Goal: Task Accomplishment & Management: Manage account settings

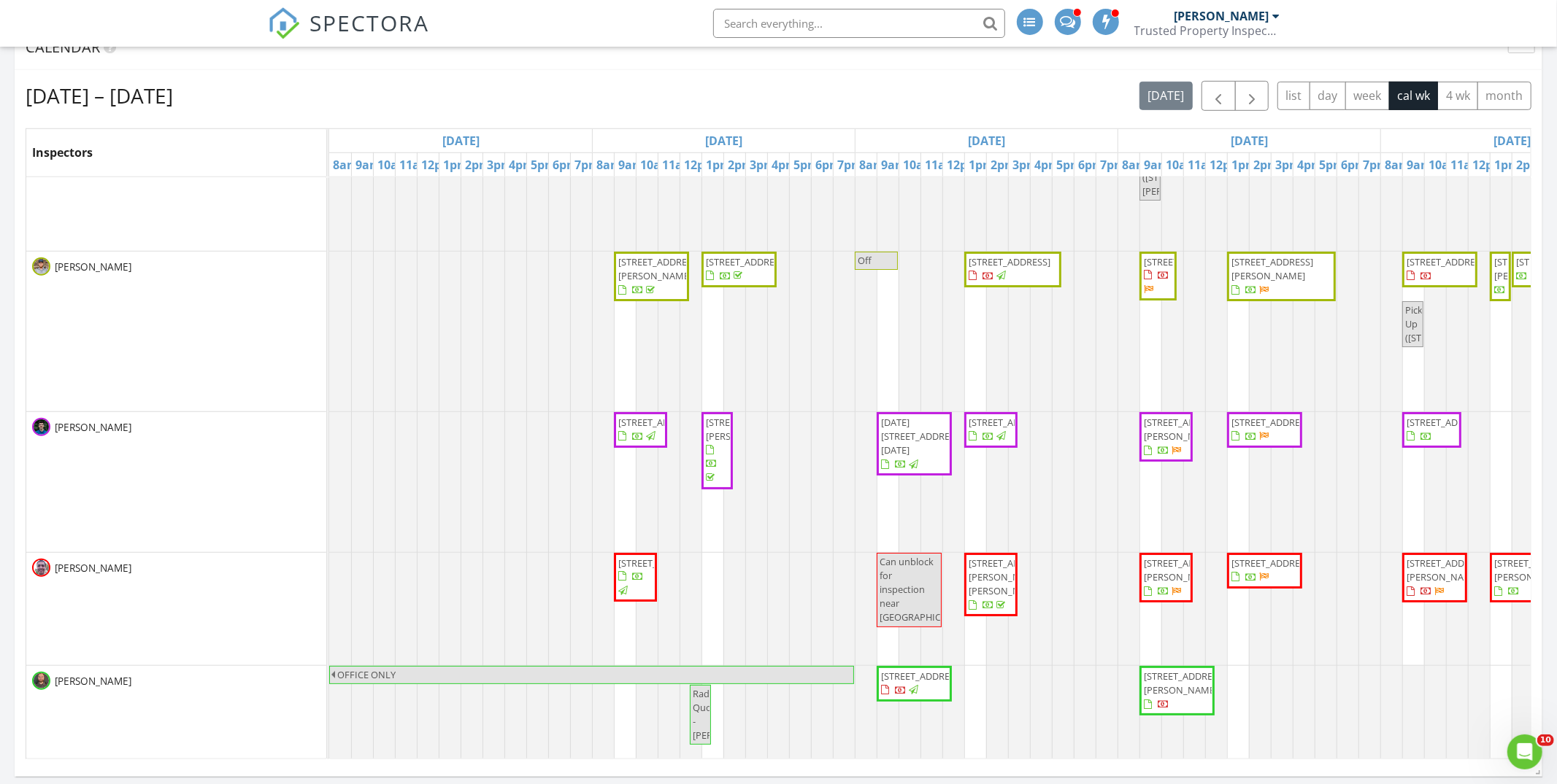
scroll to position [133, 0]
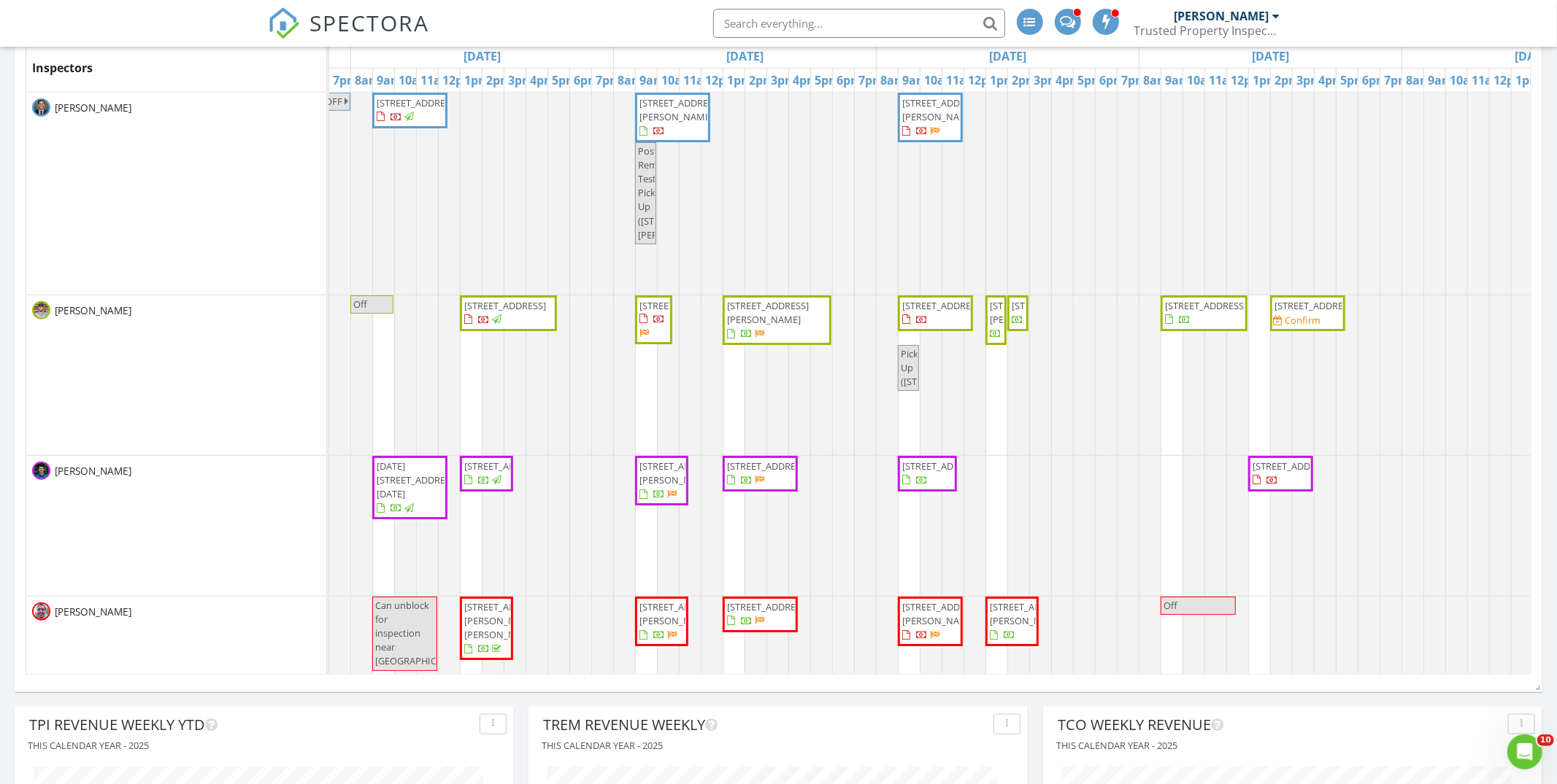
click at [939, 628] on span "[STREET_ADDRESS][PERSON_NAME]" at bounding box center [943, 614] width 82 height 27
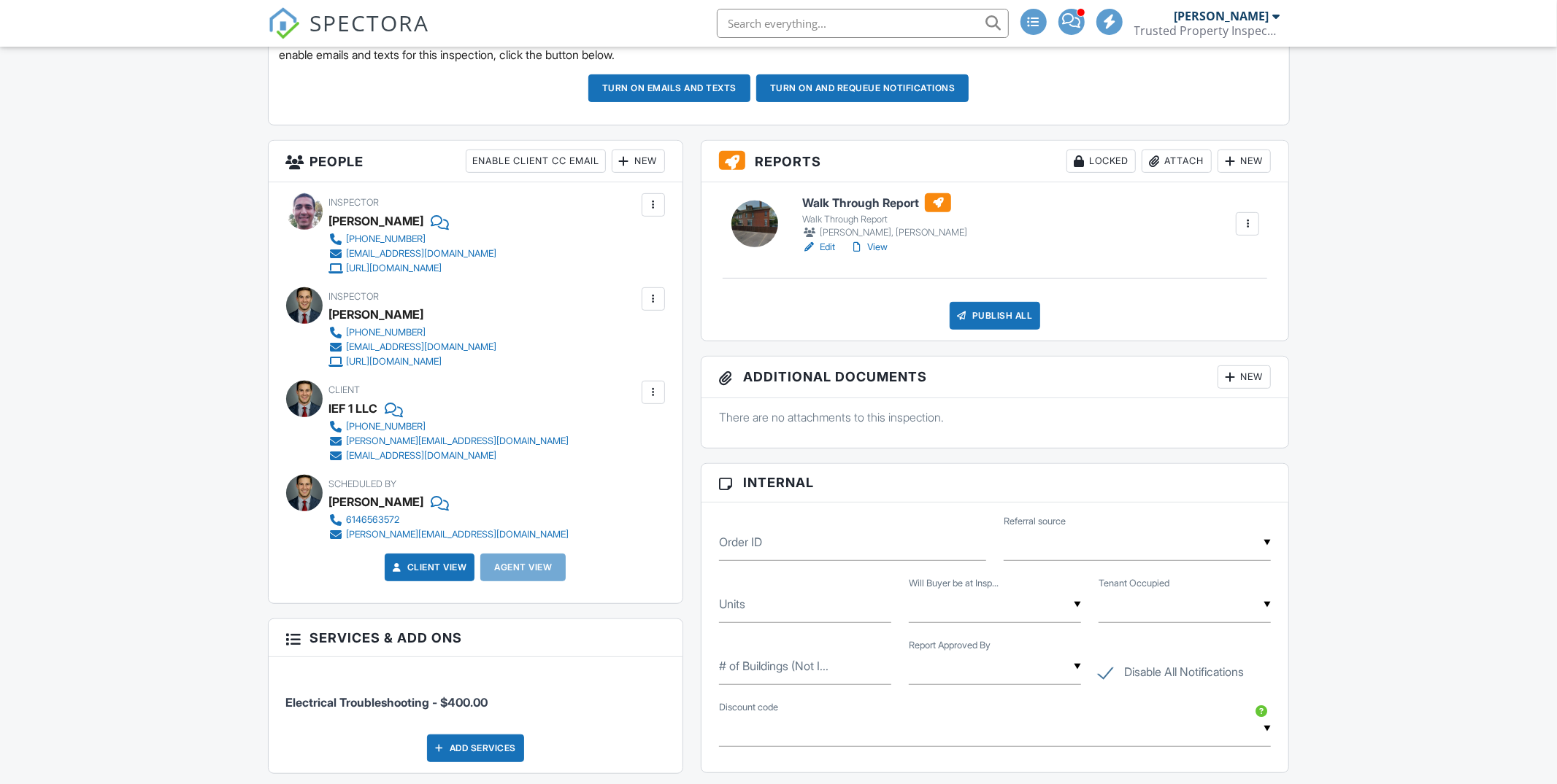
scroll to position [440, 0]
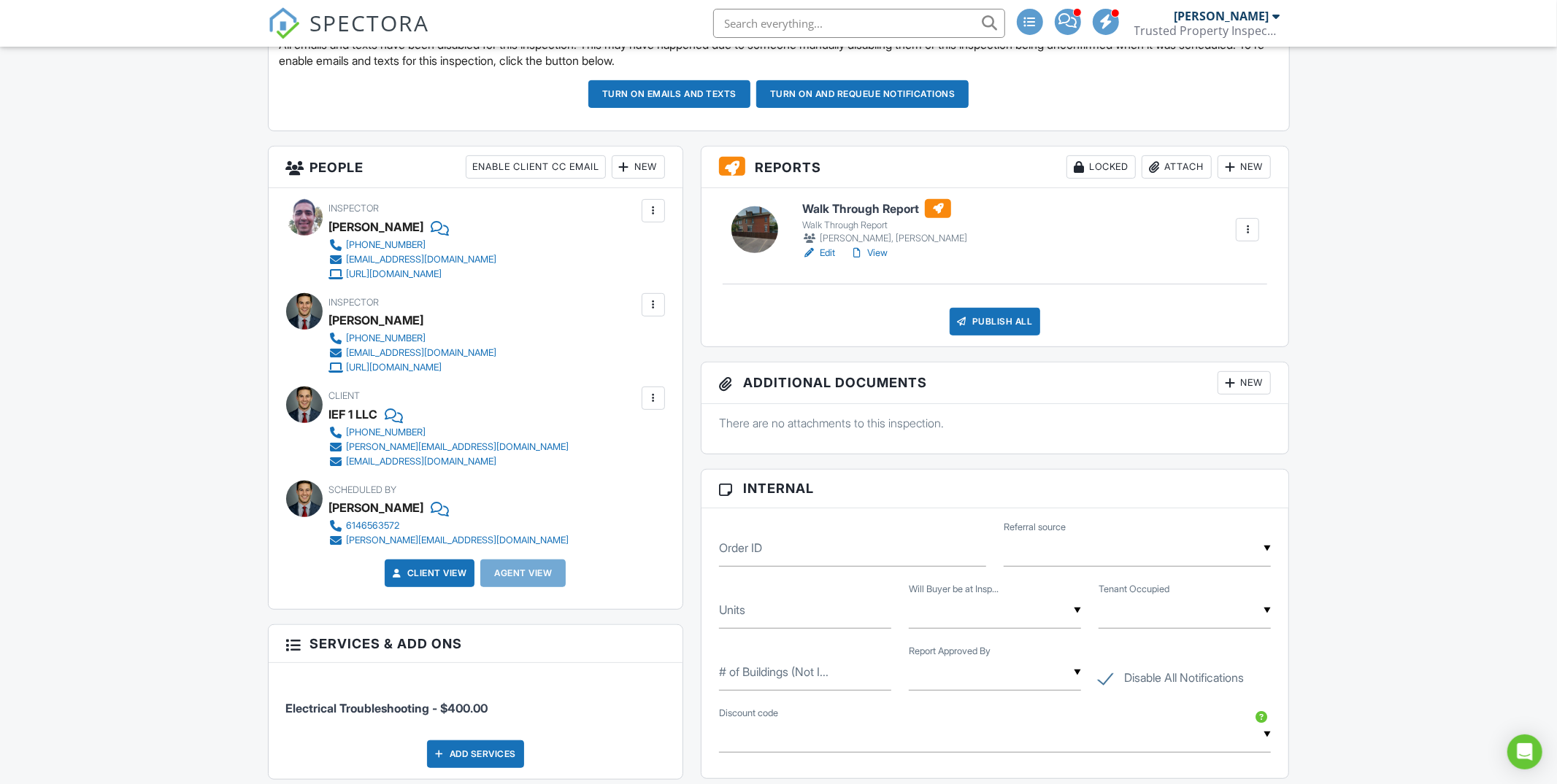
click at [820, 251] on link "Edit" at bounding box center [818, 252] width 33 height 14
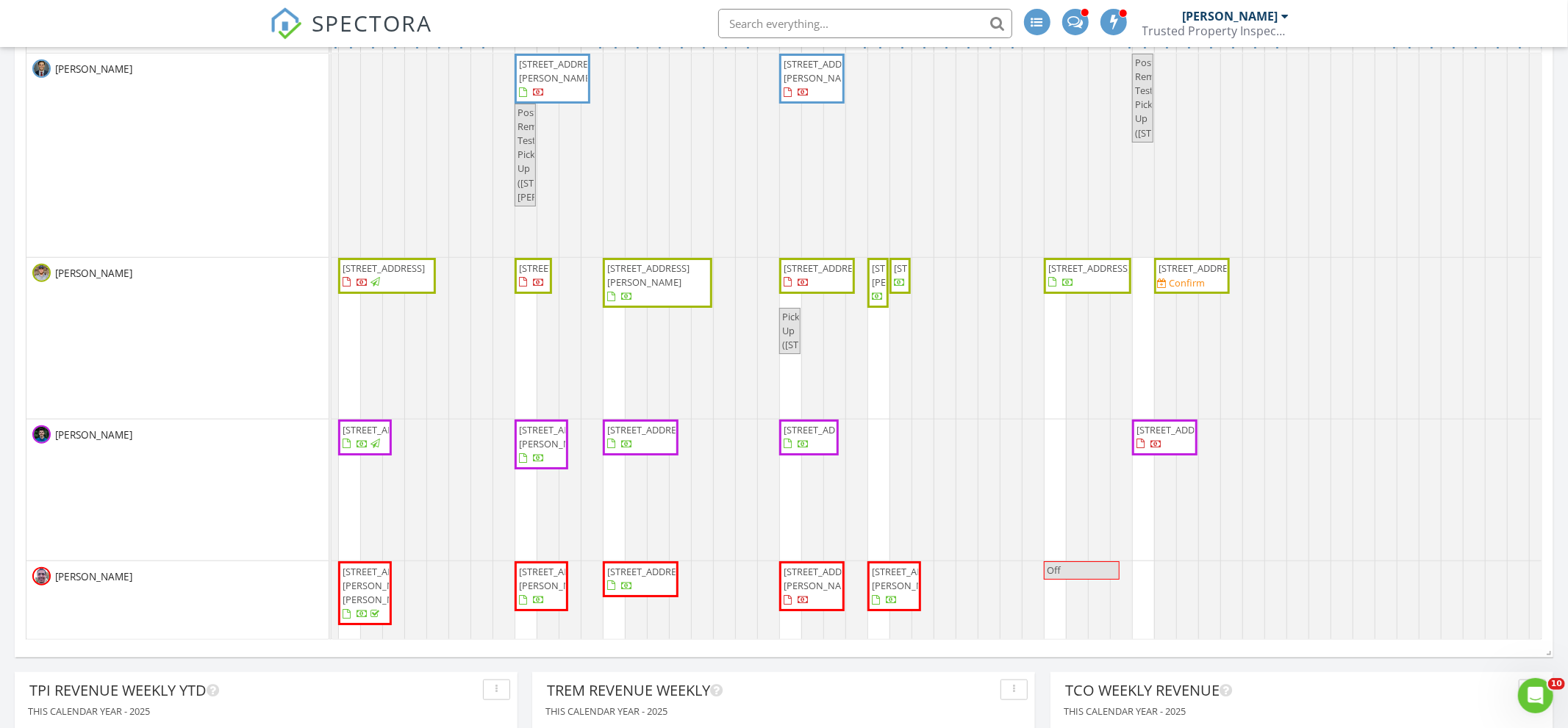
scroll to position [922, 0]
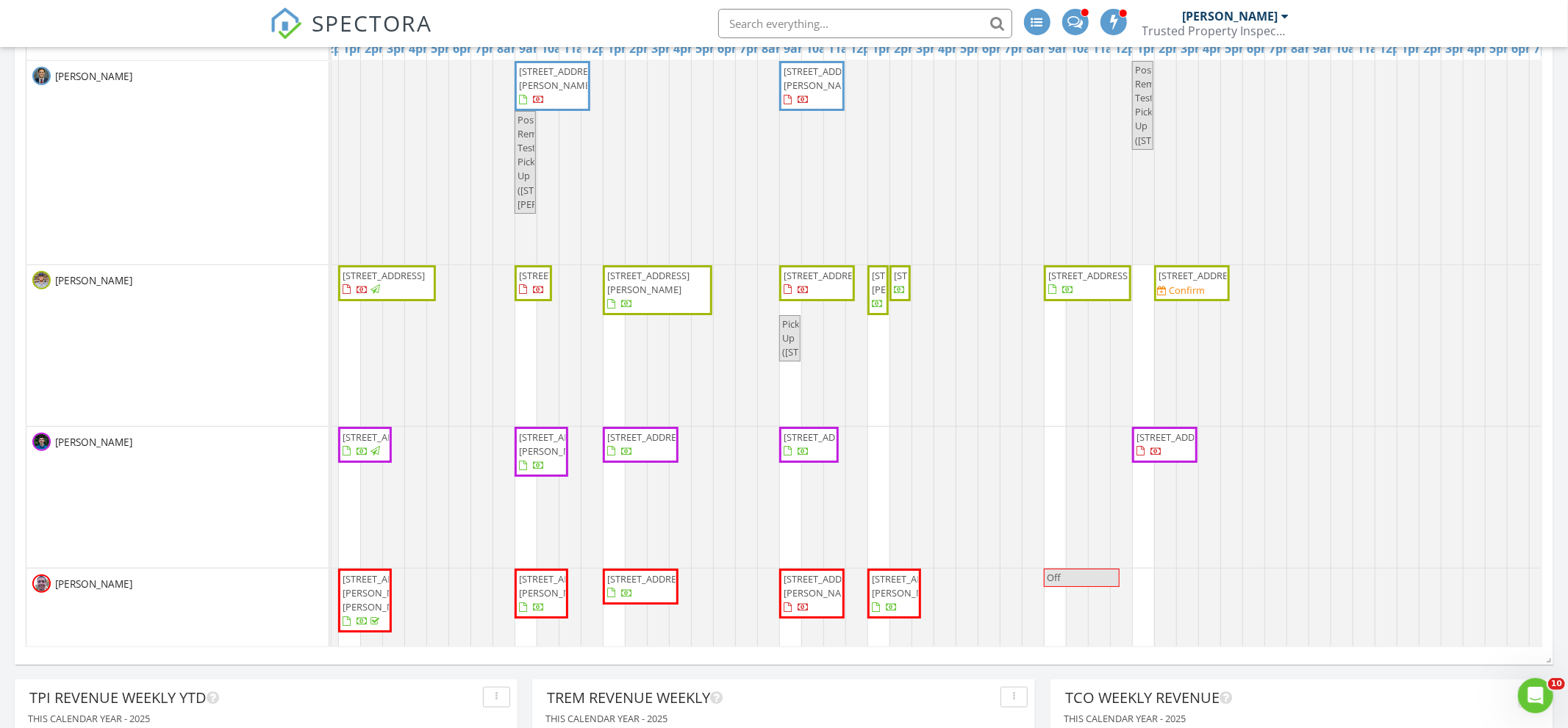
click at [1194, 278] on span "[STREET_ADDRESS]" at bounding box center [1200, 276] width 82 height 13
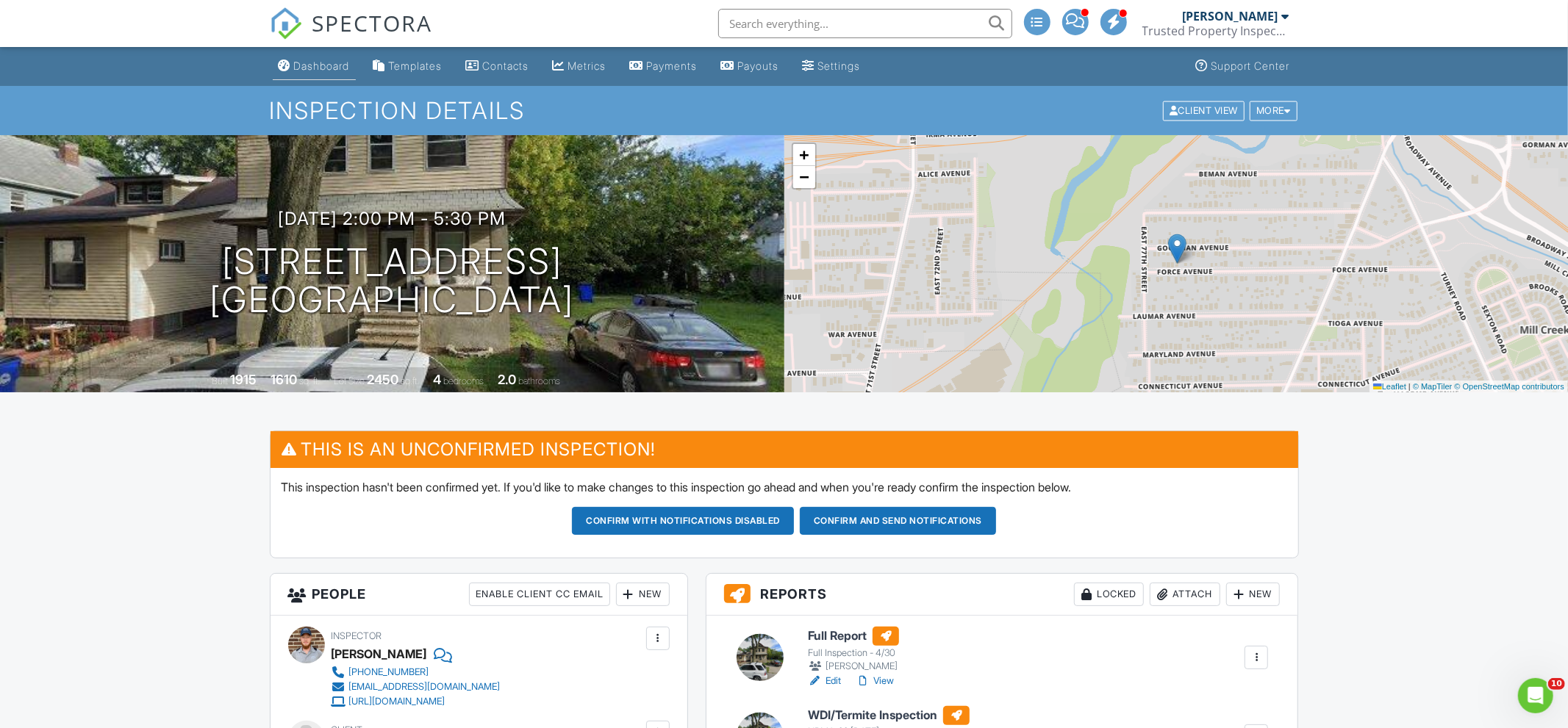
click at [313, 78] on link "Dashboard" at bounding box center [314, 66] width 83 height 27
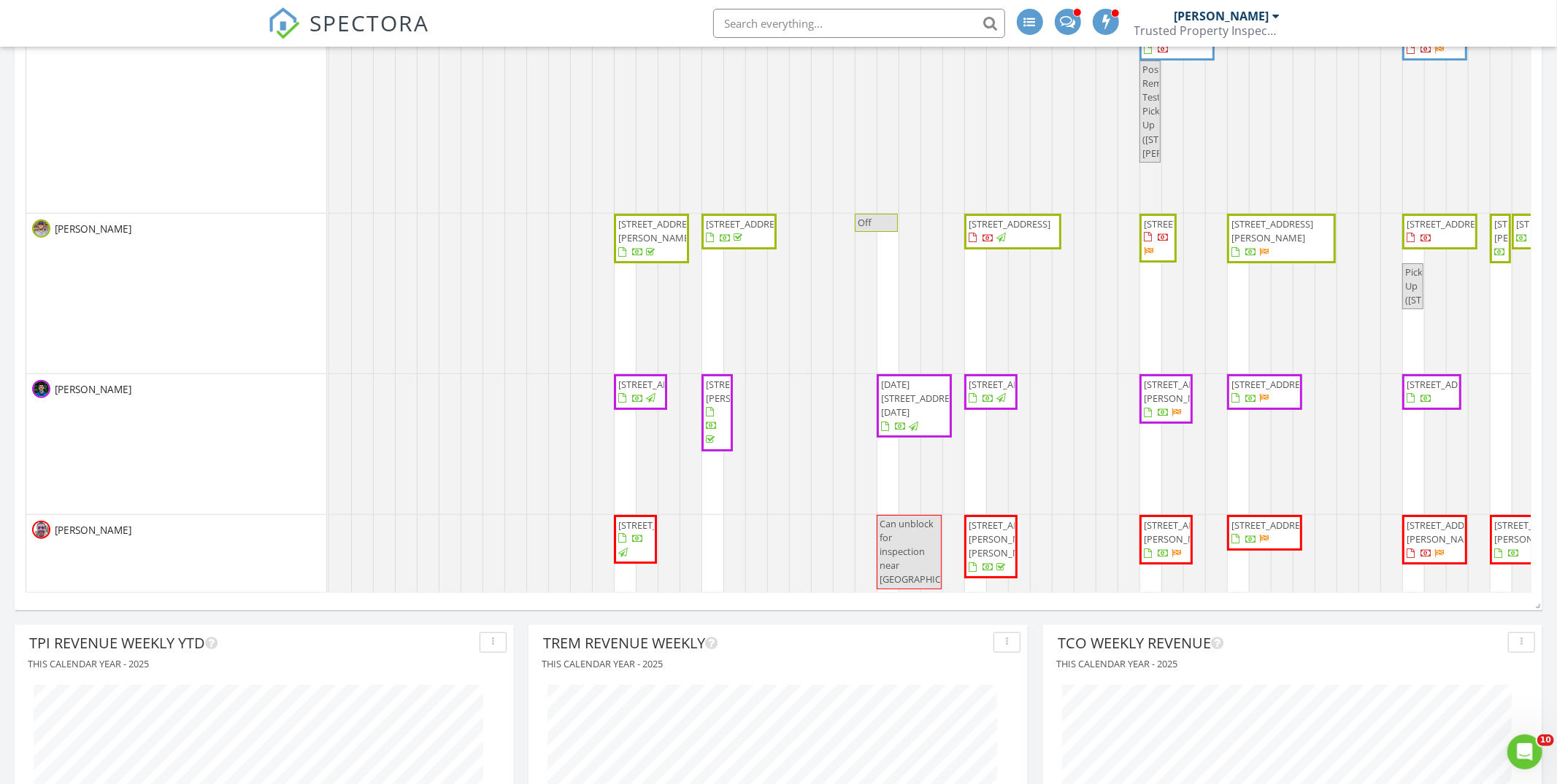
scroll to position [969, 0]
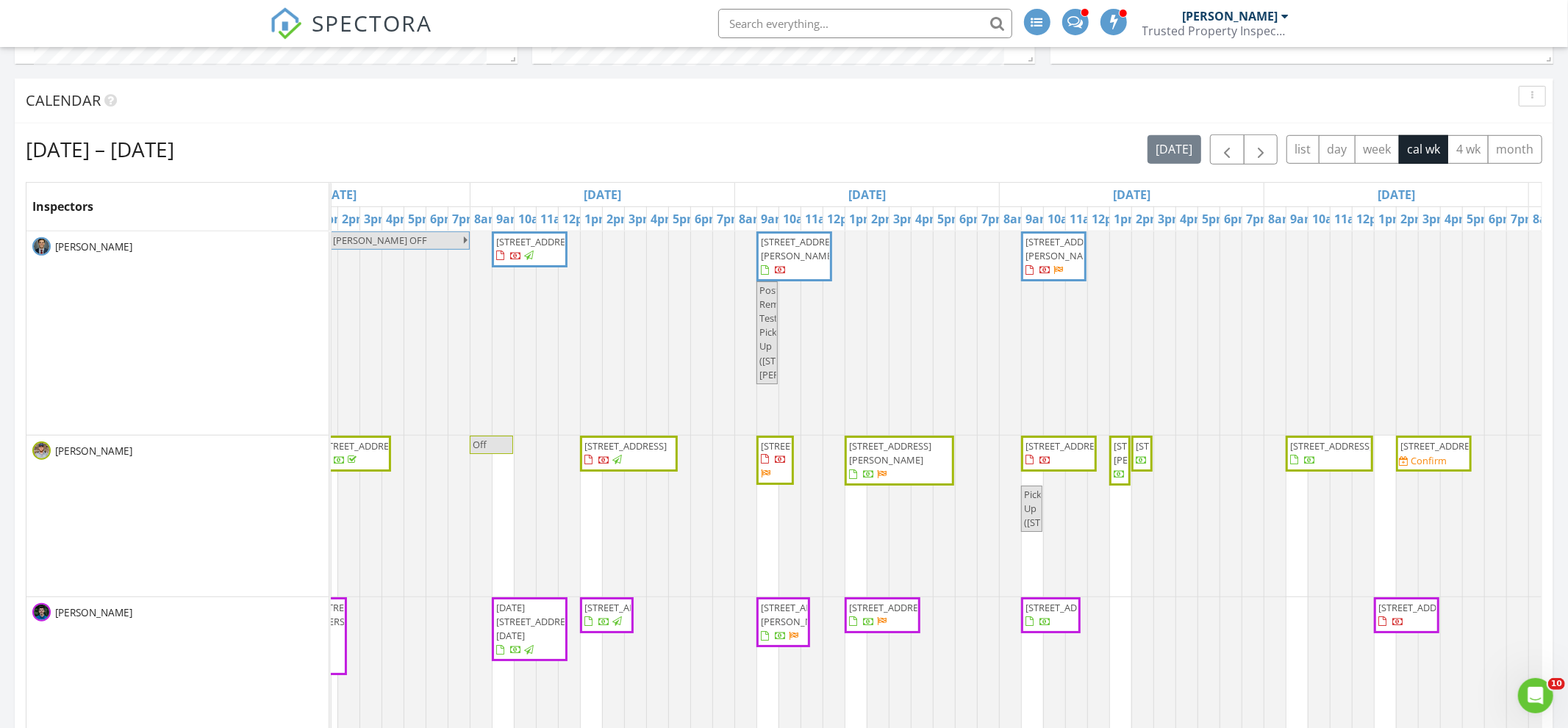
scroll to position [753, 0]
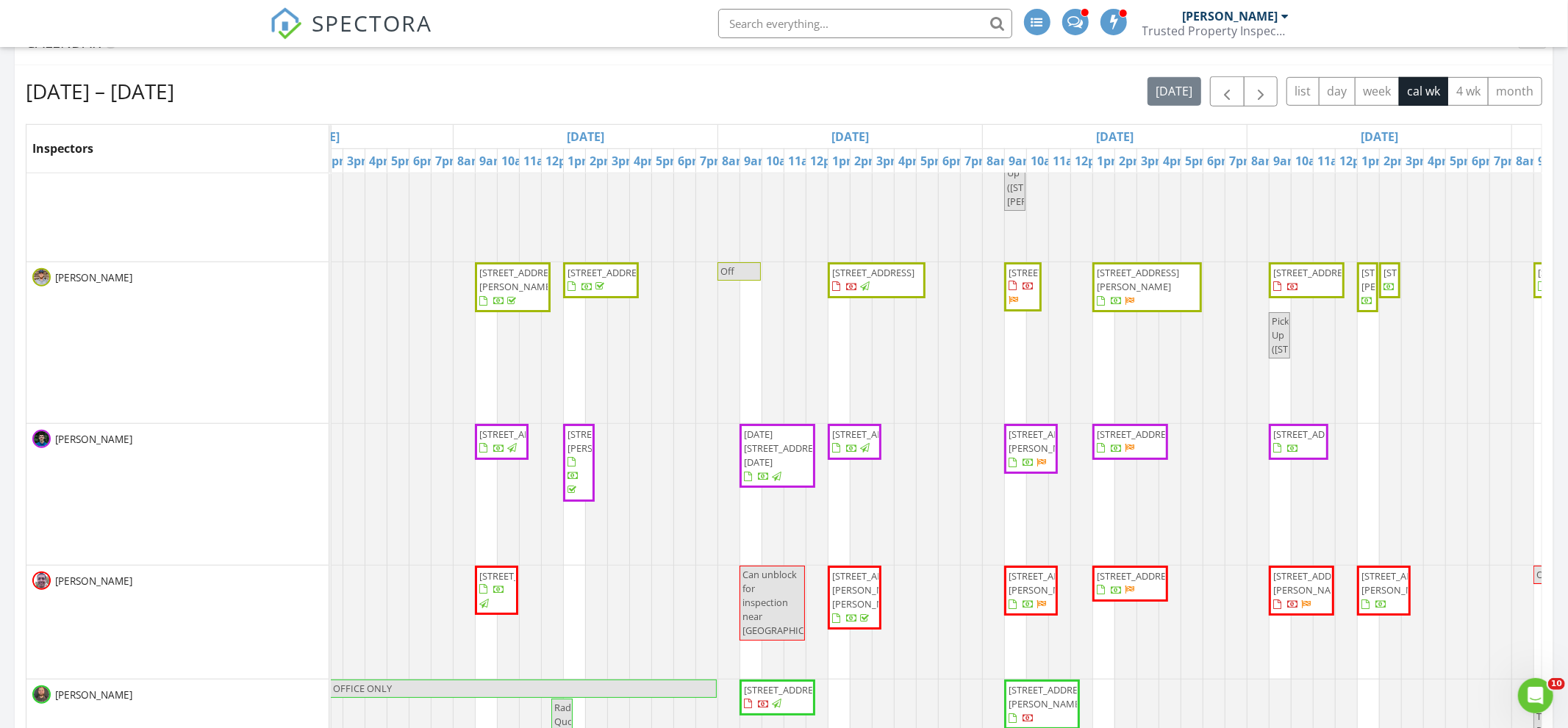
click at [885, 279] on span "[STREET_ADDRESS]" at bounding box center [873, 273] width 82 height 13
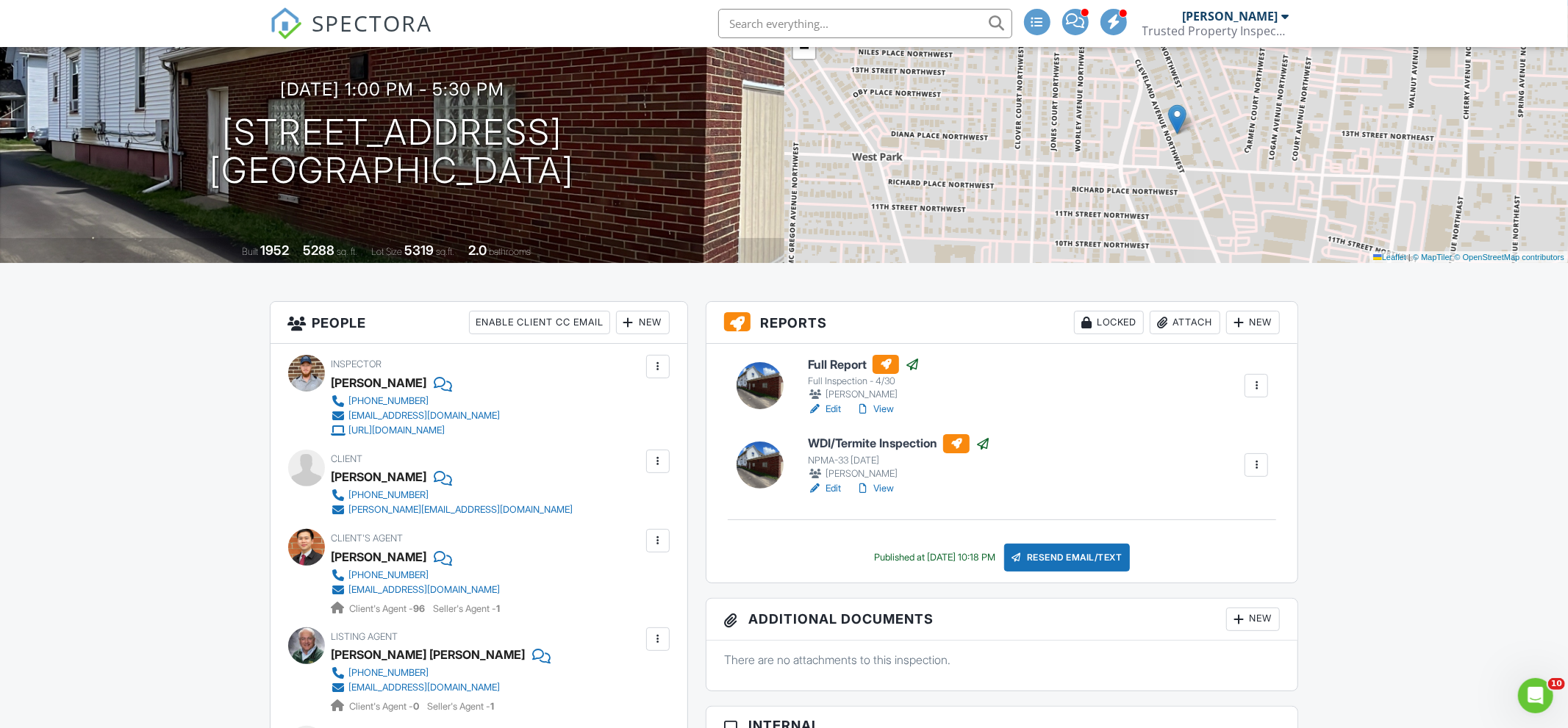
scroll to position [127, 0]
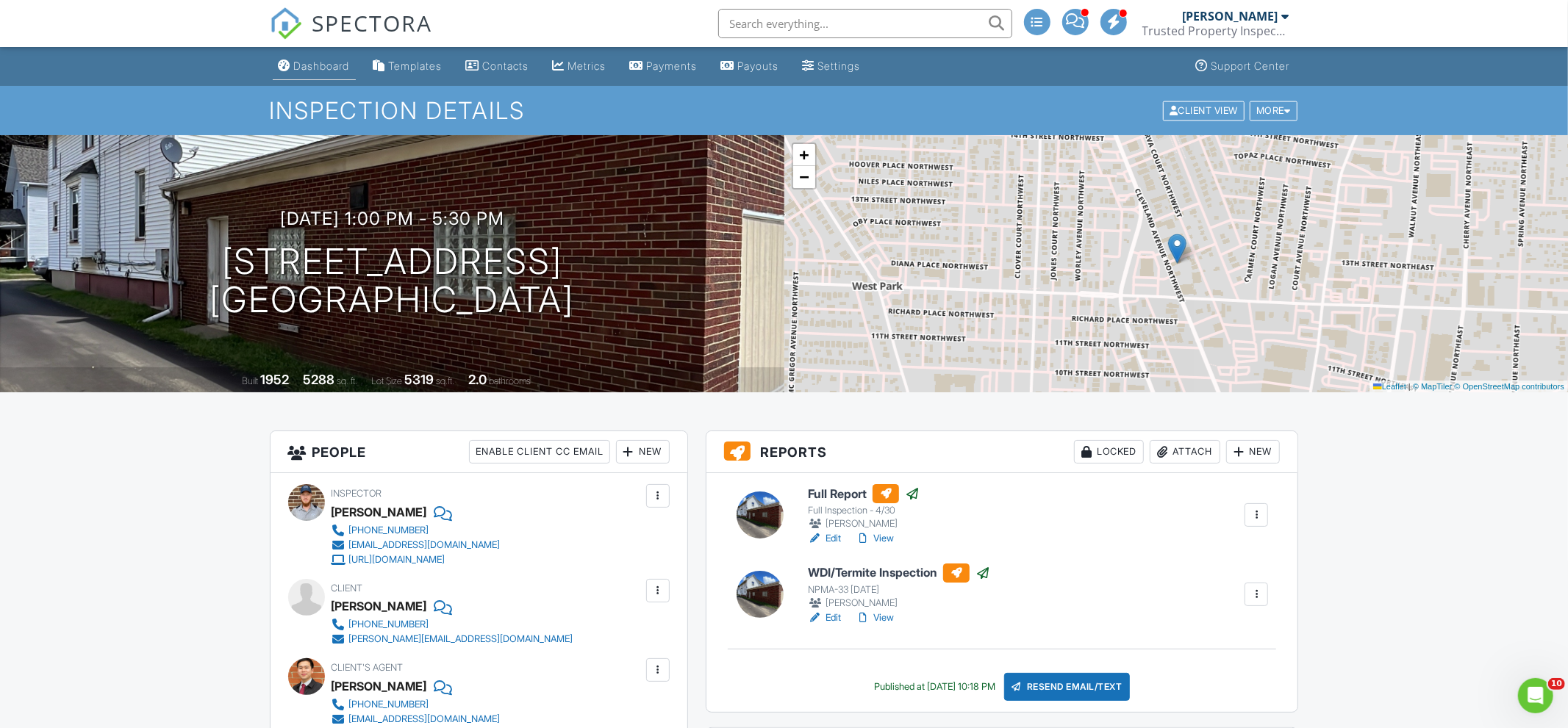
click at [313, 59] on div "Dashboard" at bounding box center [322, 65] width 56 height 12
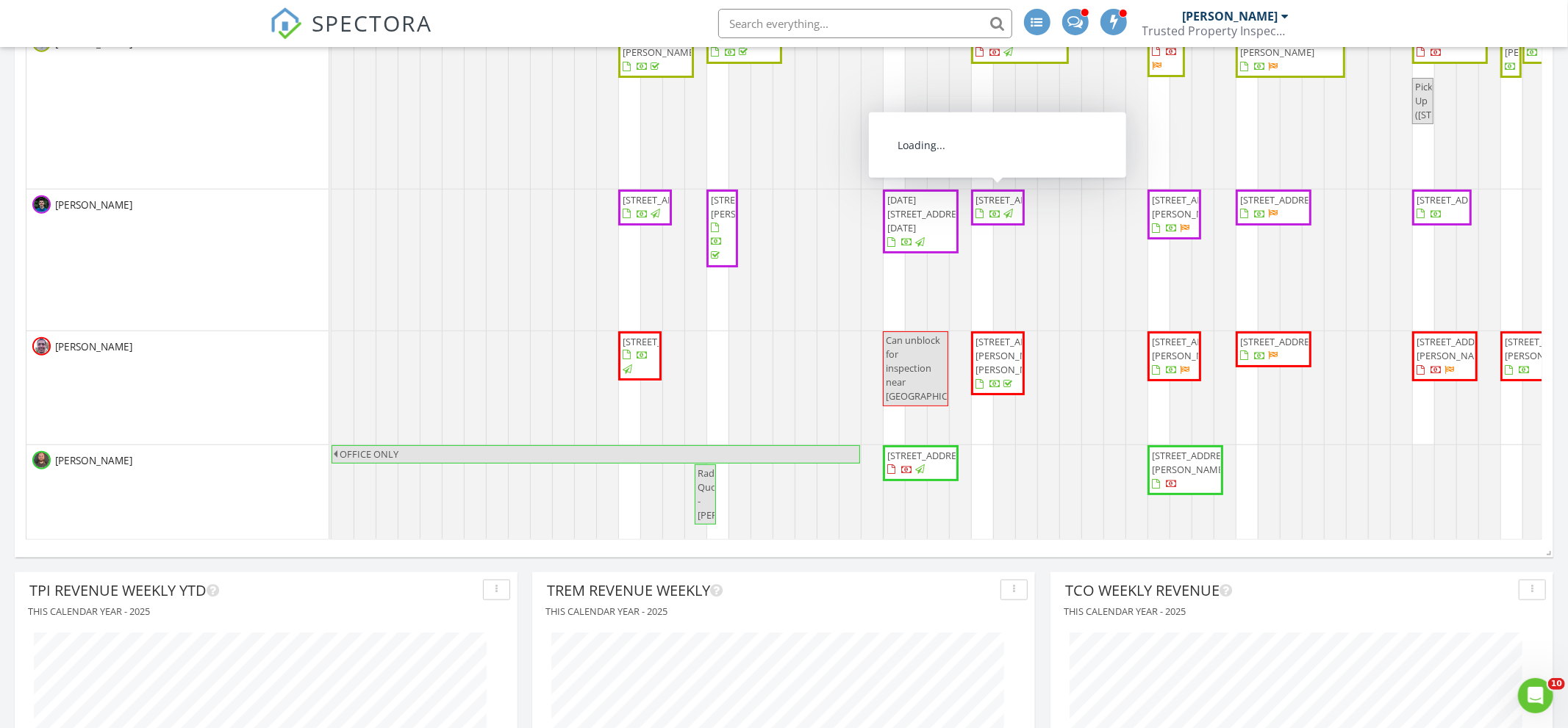
scroll to position [136, 0]
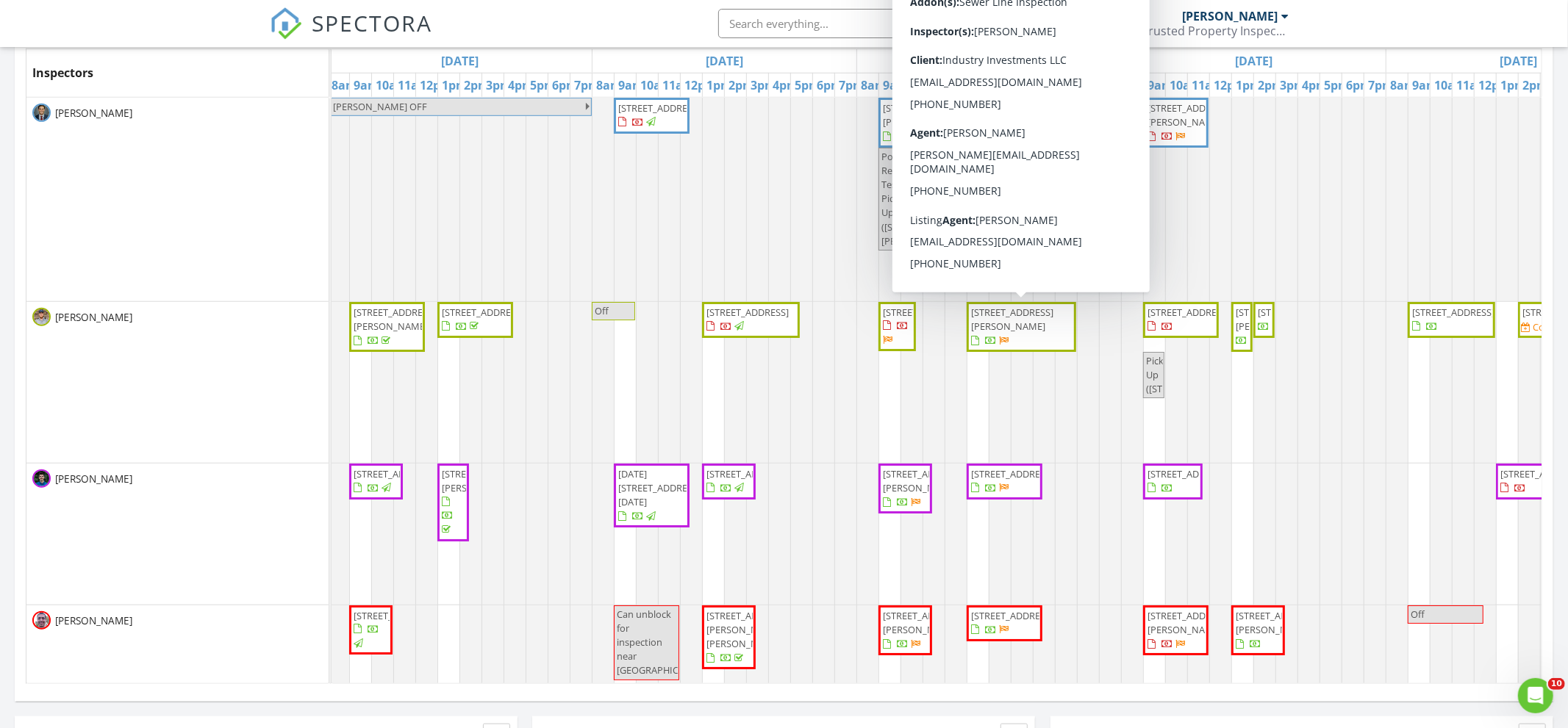
click at [1018, 329] on span "3812 Poe Ave, Cleveland 44109" at bounding box center [1012, 319] width 82 height 27
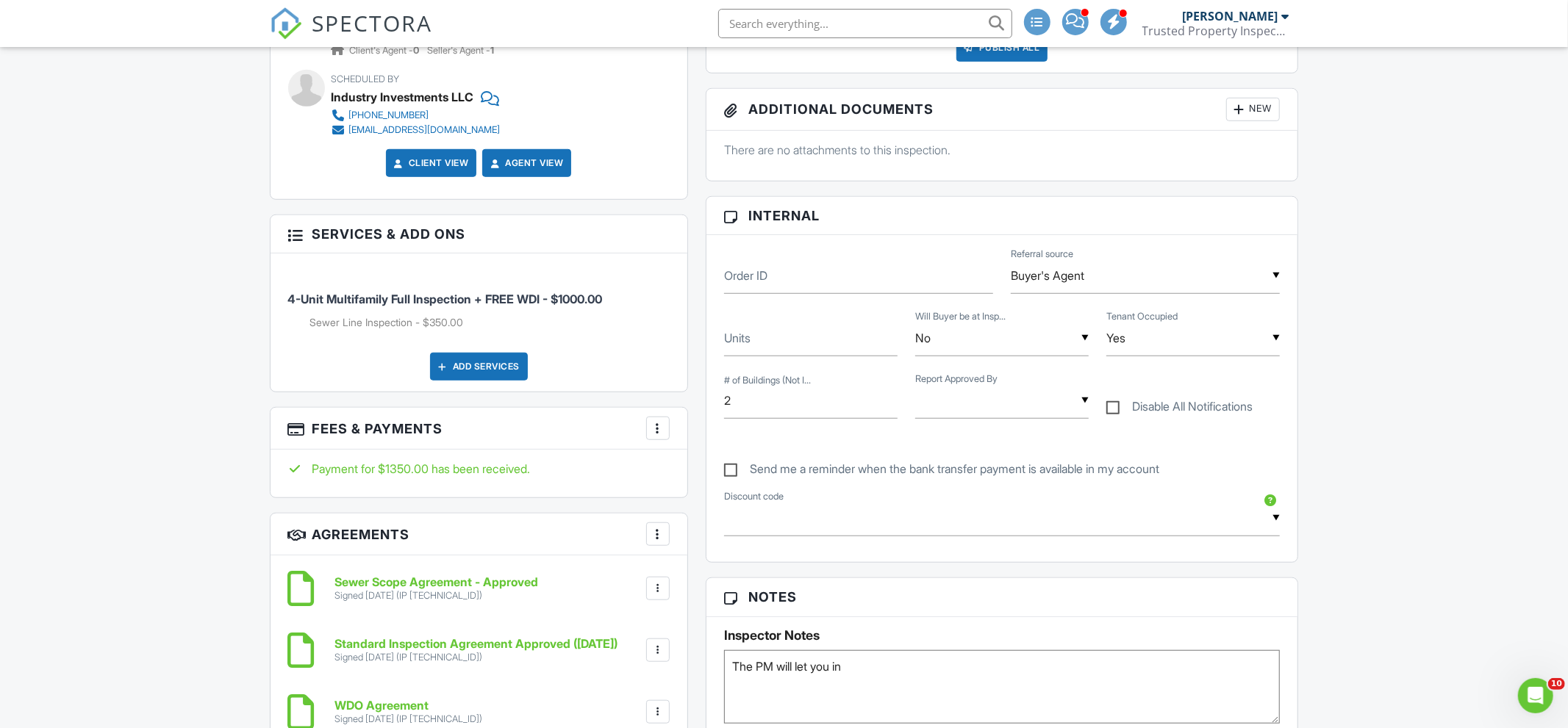
click at [656, 427] on div at bounding box center [657, 427] width 14 height 14
click at [692, 463] on li "Edit Fees & Payments" at bounding box center [731, 473] width 153 height 36
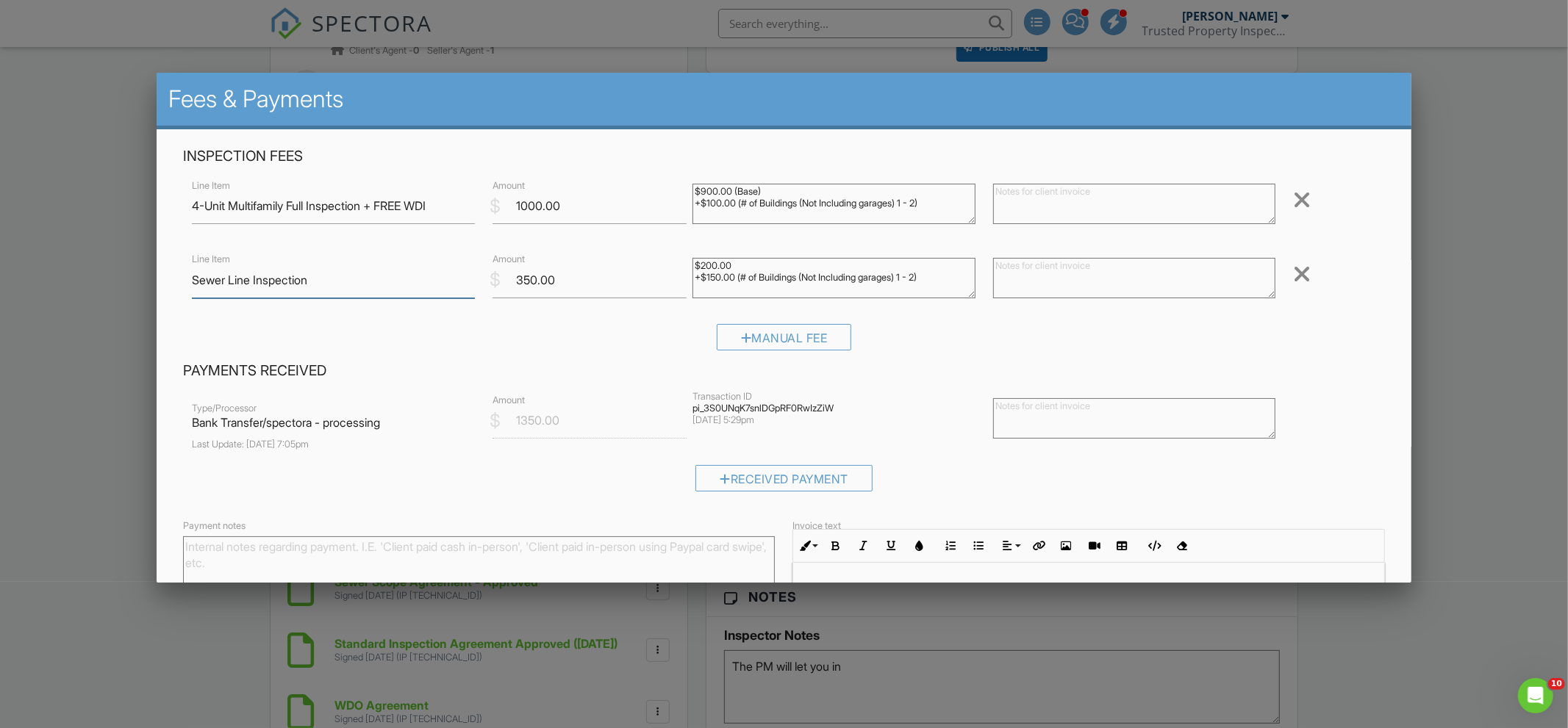
click at [193, 280] on input "Sewer Line Inspection" at bounding box center [333, 281] width 283 height 36
click at [790, 285] on textarea "$200.00 +$150.00 (# of Buildings (Not Including garages) 1 - 2)" at bounding box center [833, 278] width 283 height 40
click at [958, 285] on textarea "$200.00 +$150.00 (# of Buildings (Not Including garages) 1 - 2)" at bounding box center [833, 278] width 283 height 40
type textarea "$200.00 +$150.00 (# of Buildings (Not Including garages) 1 - 2) -"
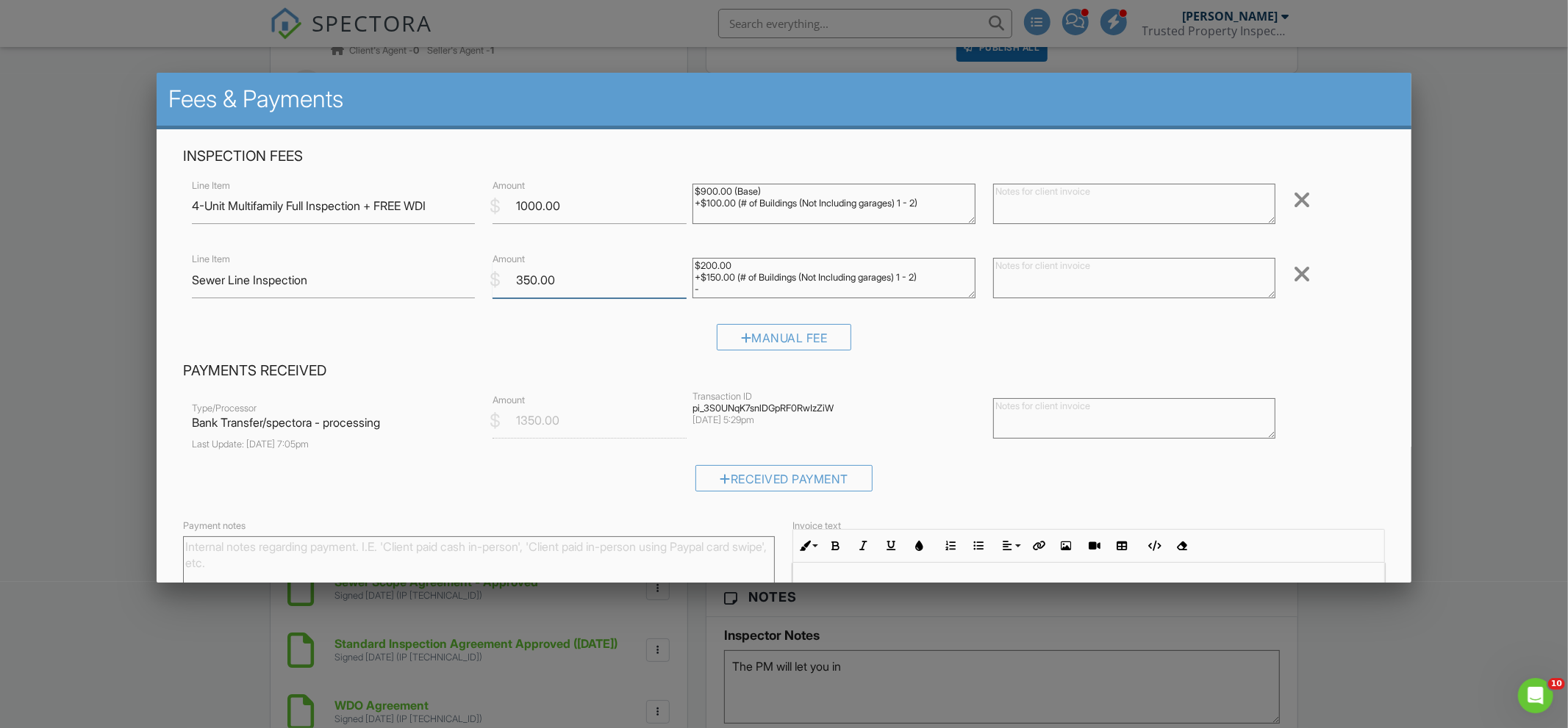
click at [526, 277] on input "350.00" at bounding box center [589, 281] width 194 height 36
type input "100"
click at [722, 285] on textarea "$200.00 +$150.00 (# of Buildings (Not Including garages) 1 - 2)" at bounding box center [833, 278] width 283 height 40
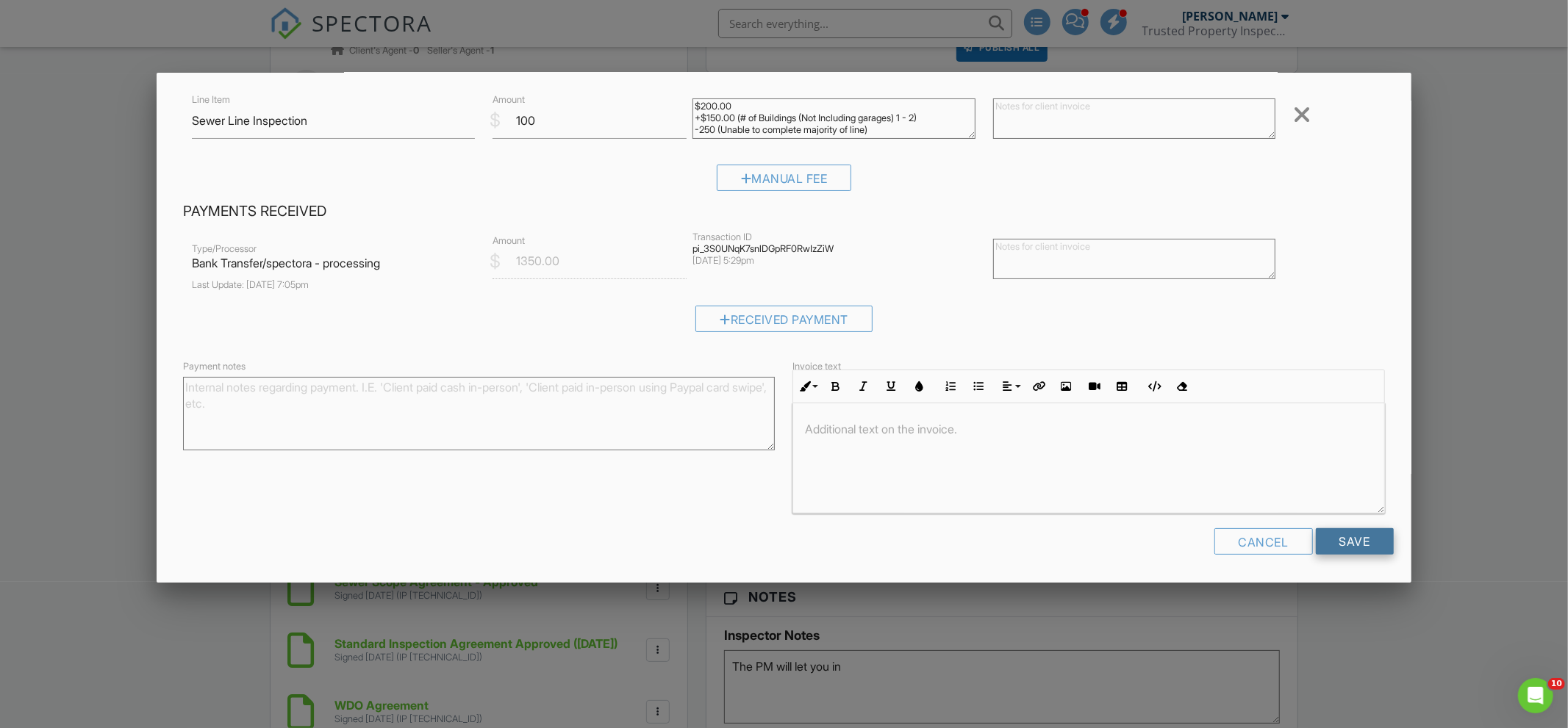
type textarea "$200.00 +$150.00 (# of Buildings (Not Including garages) 1 - 2) -250 (Unable to…"
click at [1359, 537] on input "Save" at bounding box center [1354, 541] width 78 height 27
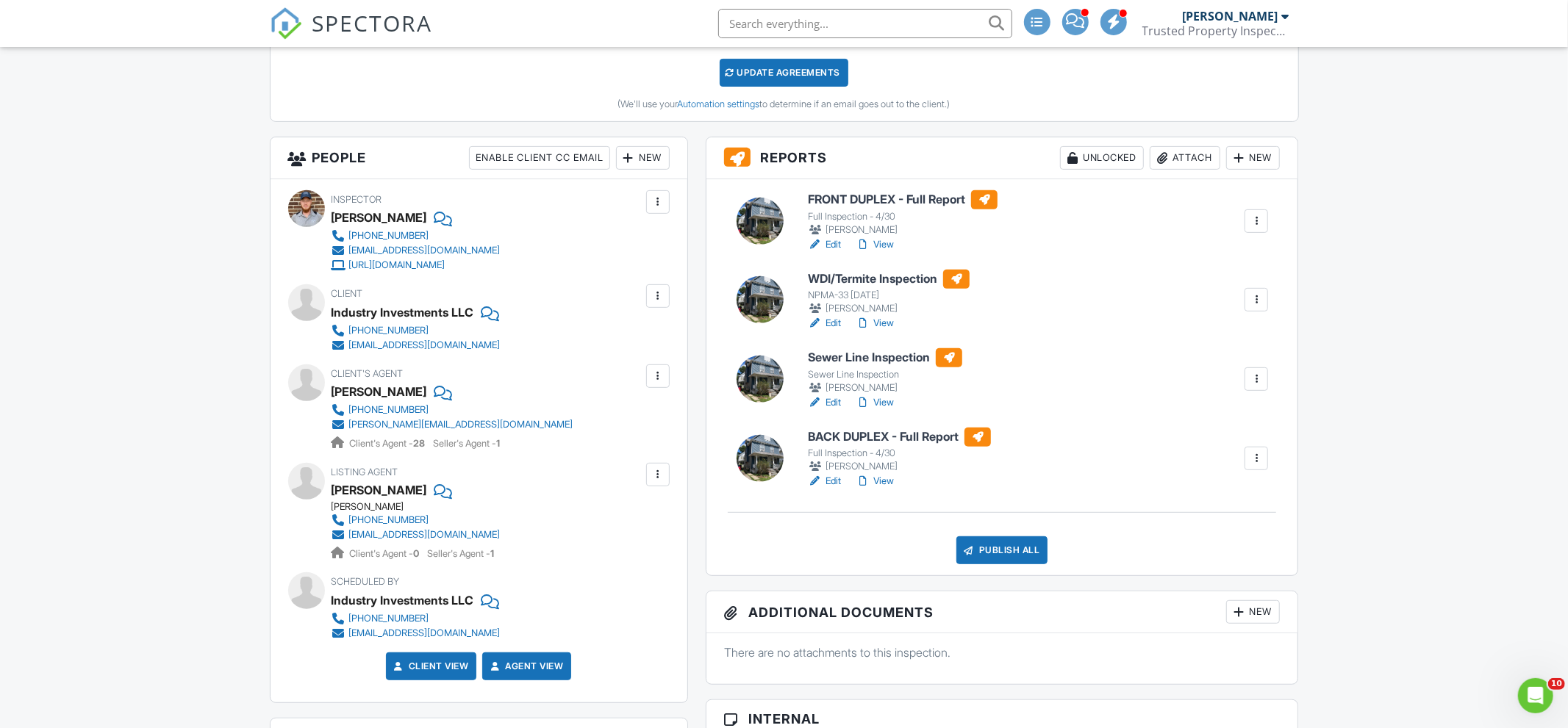
scroll to position [454, 0]
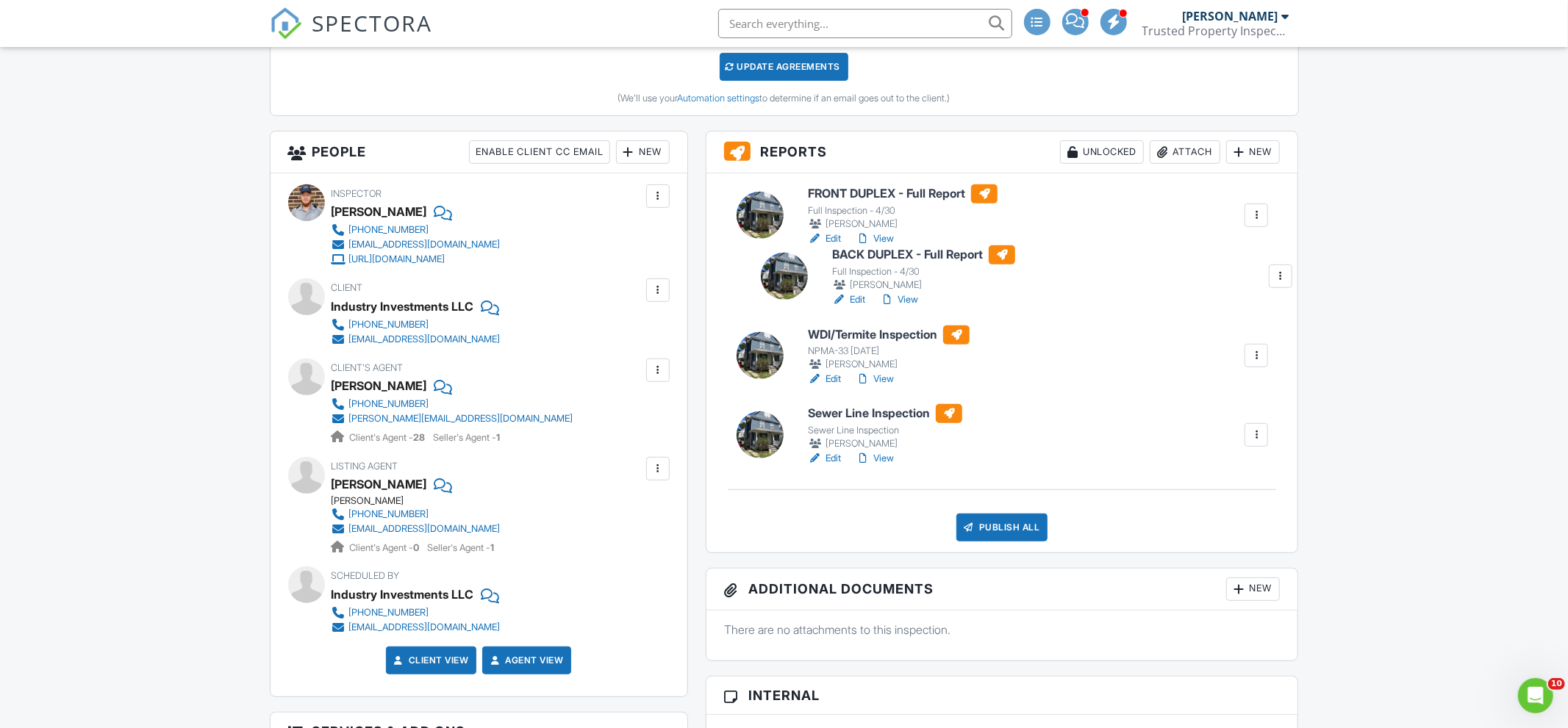
drag, startPoint x: 888, startPoint y: 428, endPoint x: 911, endPoint y: 251, distance: 178.5
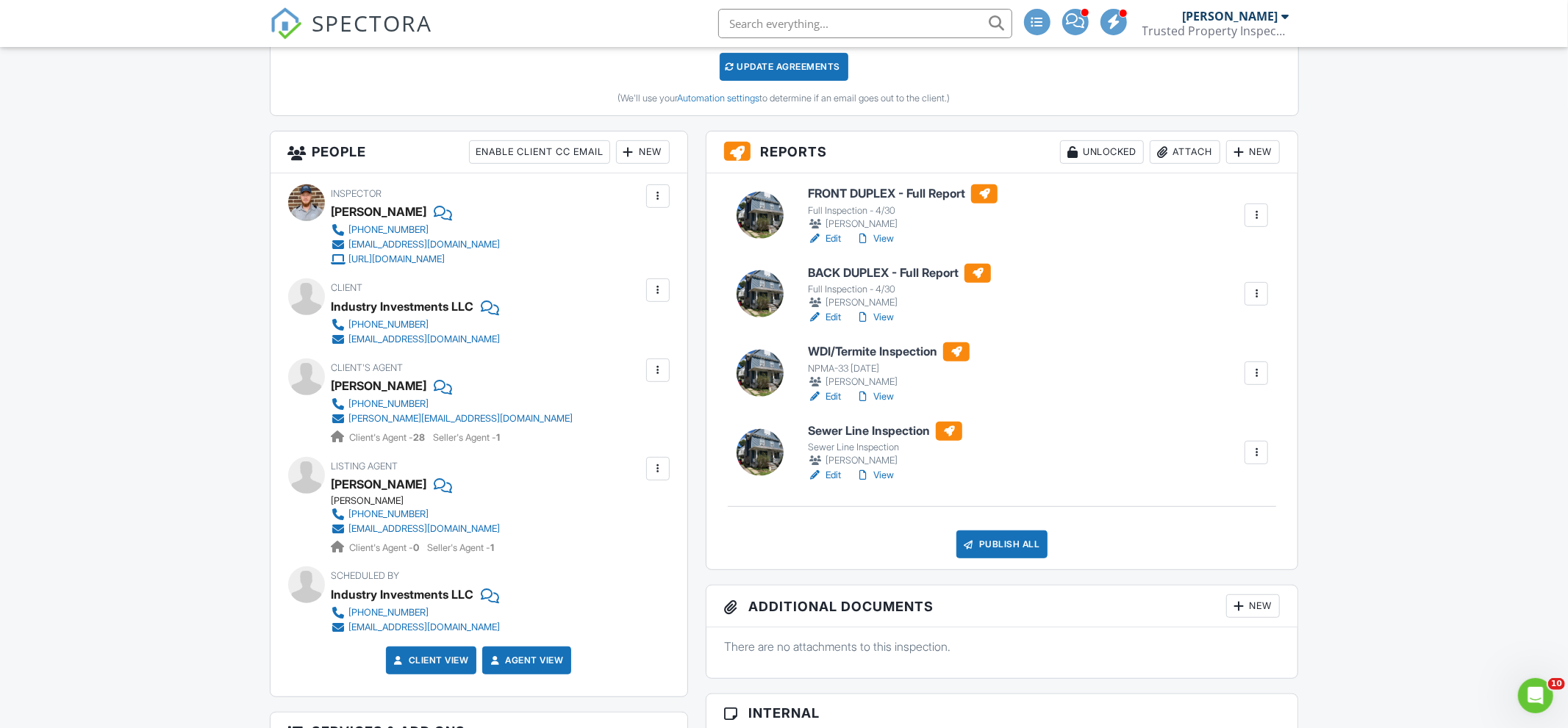
click at [834, 475] on link "Edit" at bounding box center [824, 475] width 34 height 14
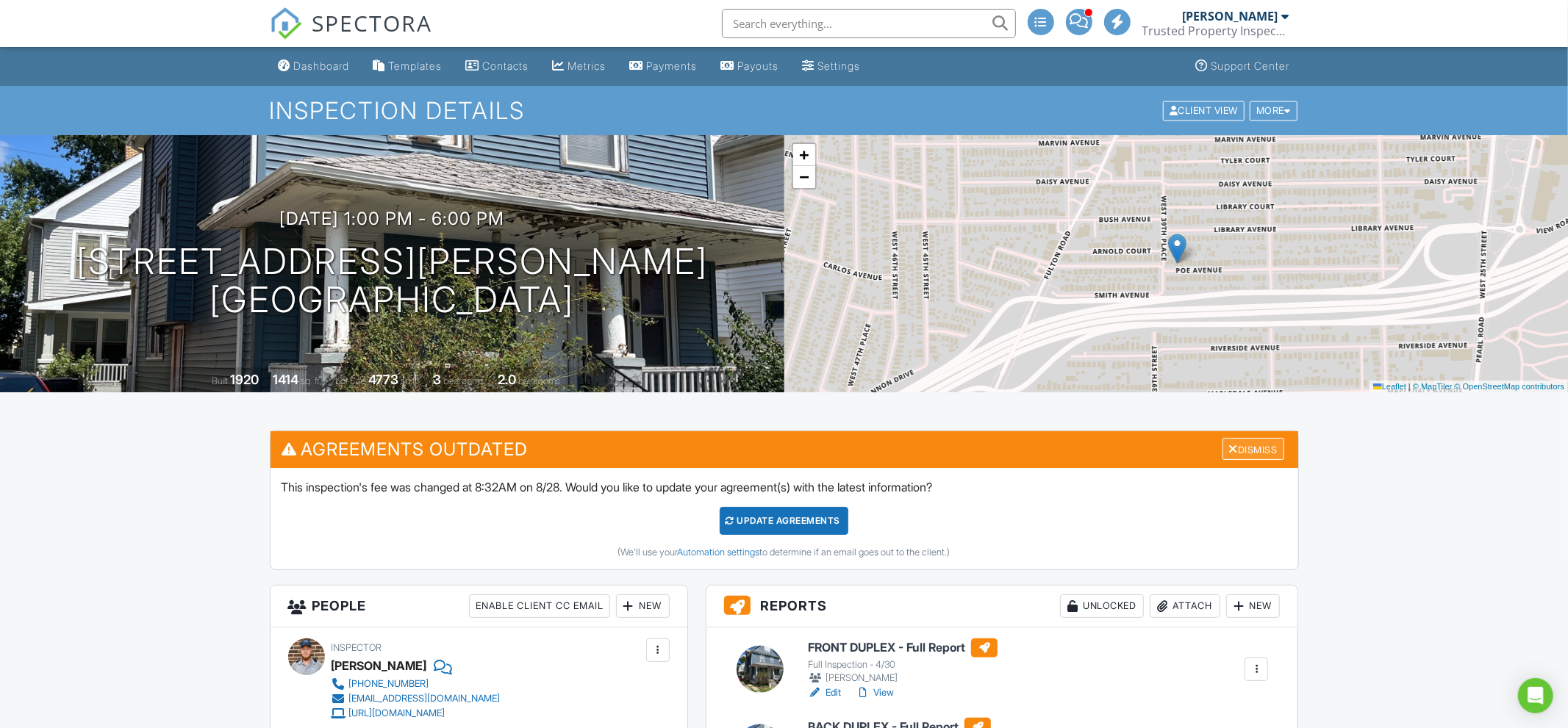
click at [1255, 455] on div "Dismiss" at bounding box center [1253, 449] width 61 height 23
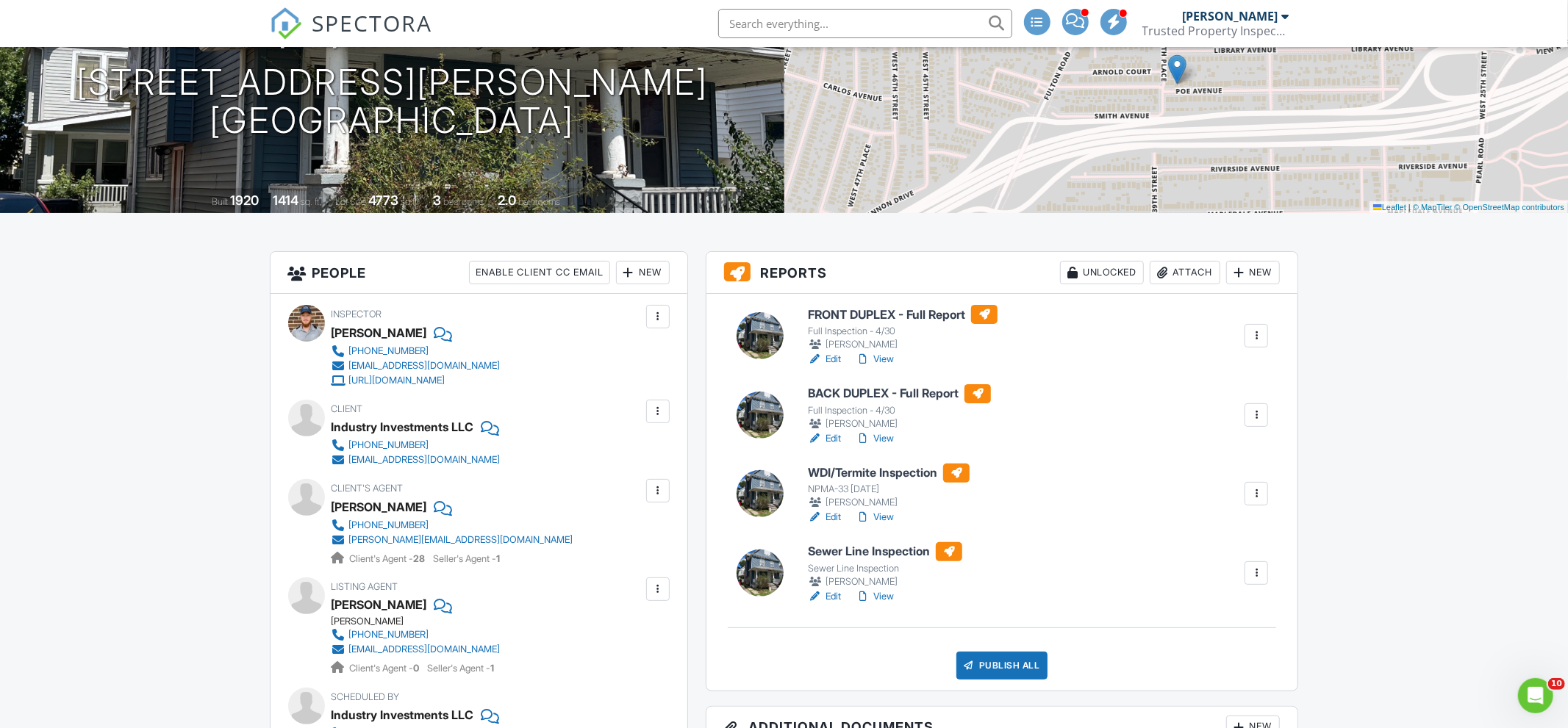
scroll to position [180, 0]
click at [823, 598] on link "Edit" at bounding box center [824, 595] width 34 height 14
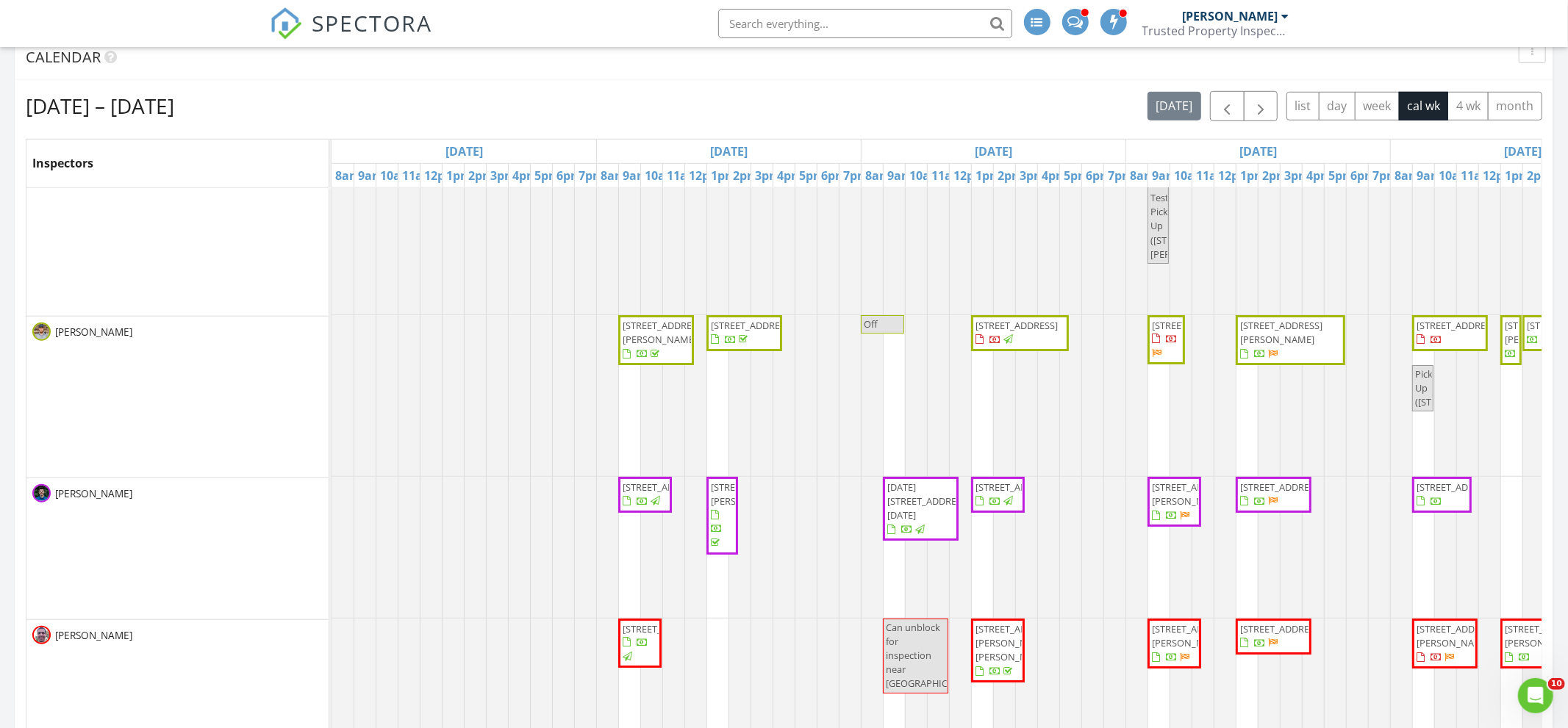
scroll to position [78, 0]
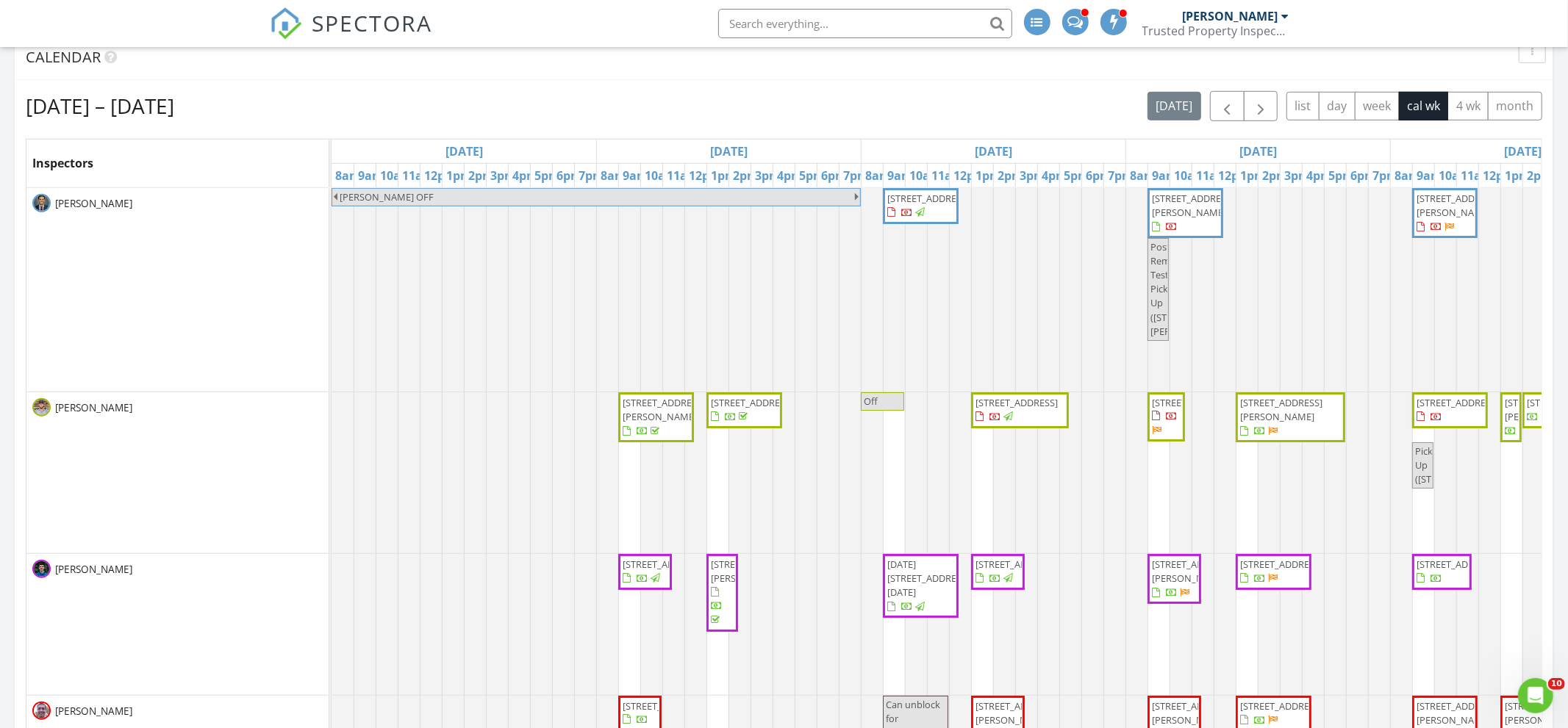
click at [1294, 416] on span "3812 Poe Ave, Cleveland 44109" at bounding box center [1281, 409] width 82 height 27
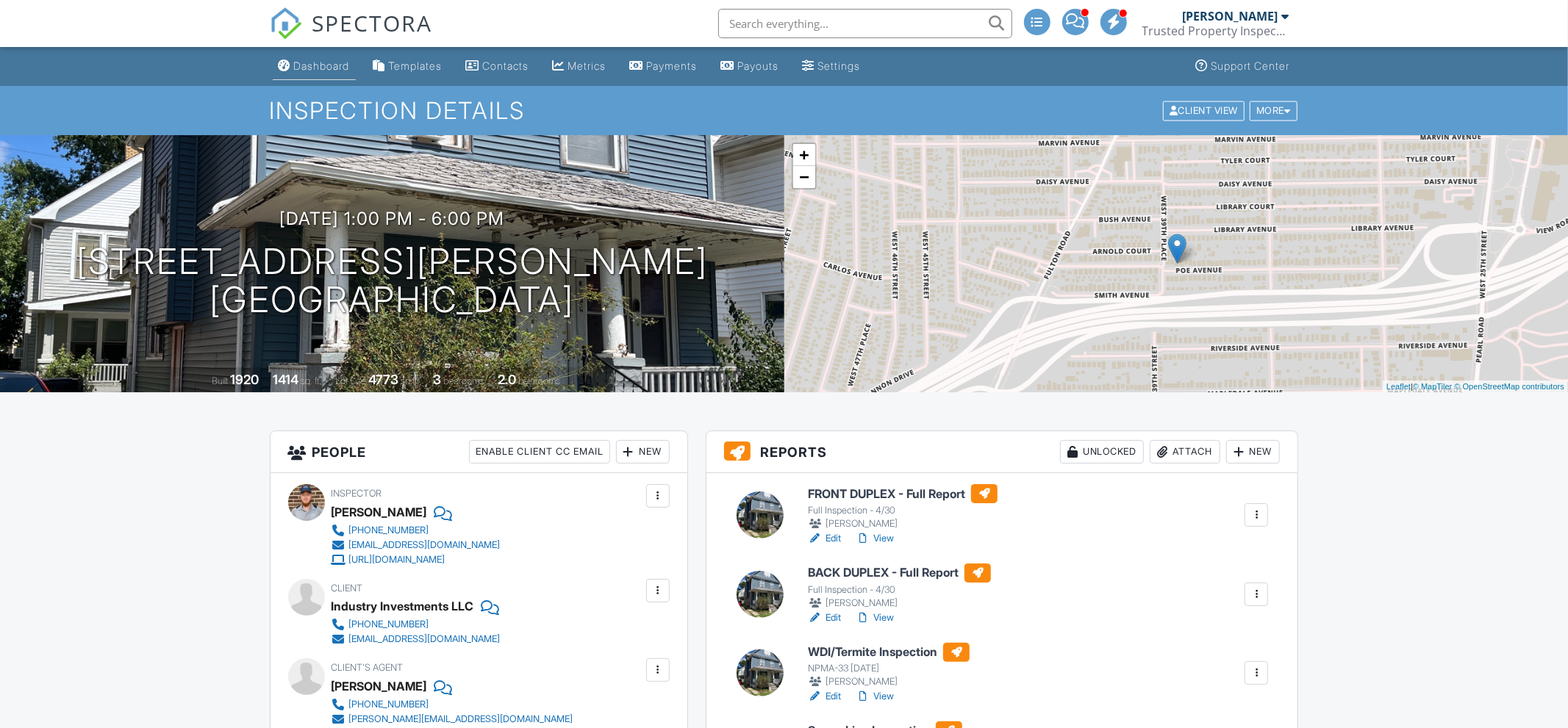
click at [317, 64] on div "Dashboard" at bounding box center [322, 65] width 56 height 12
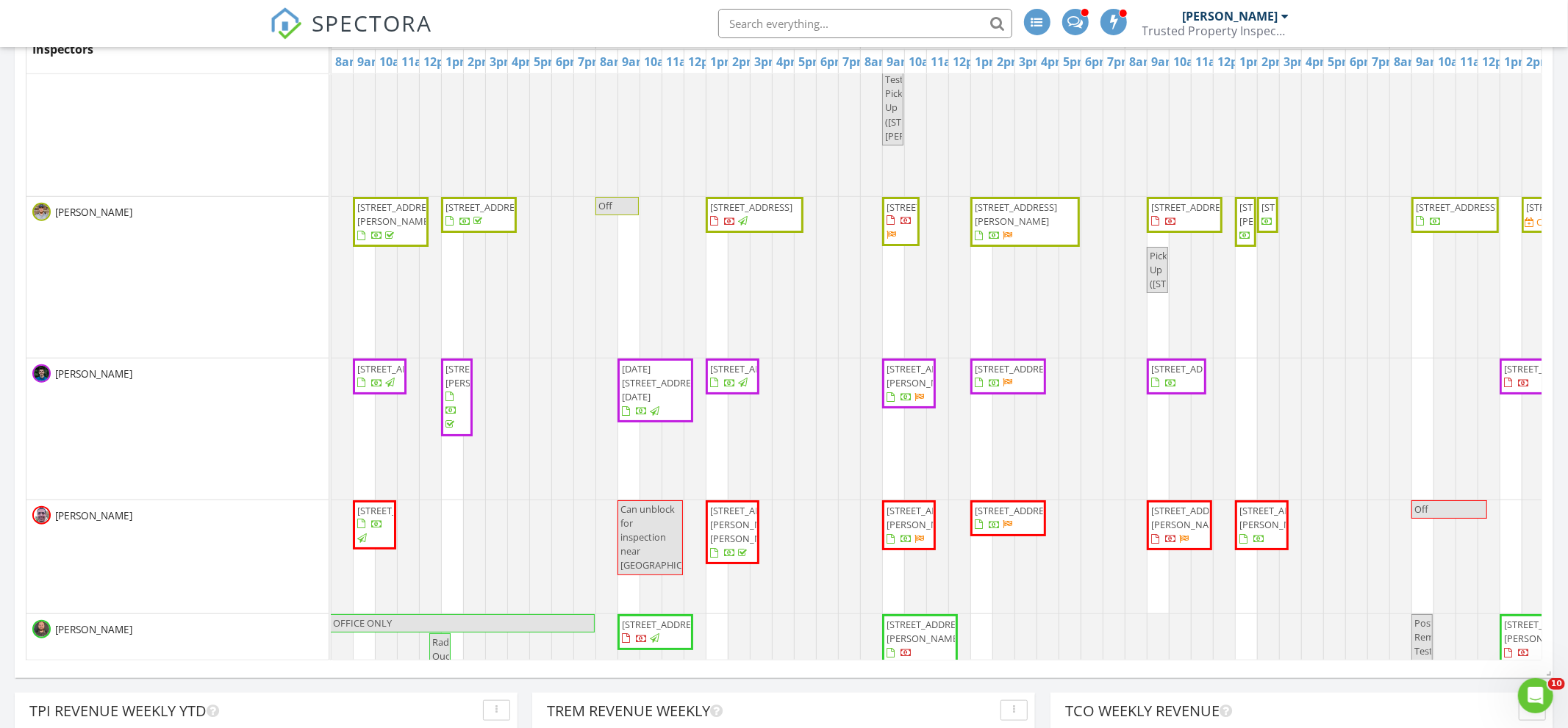
click at [1156, 290] on span "Pick Up (3295 W 54th St, Cleveland)" at bounding box center [1193, 269] width 88 height 41
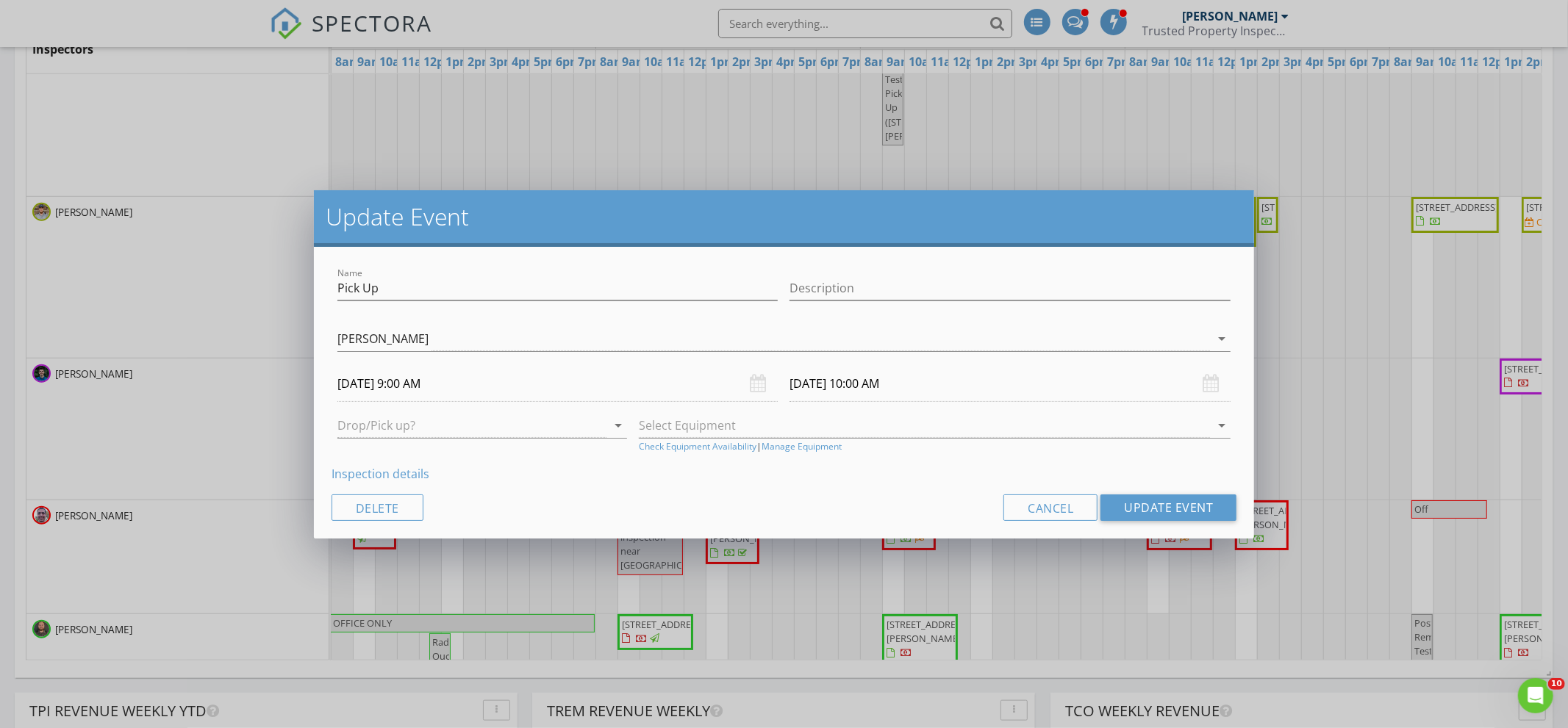
click at [499, 373] on input "[DATE] 9:00 AM" at bounding box center [558, 384] width 441 height 36
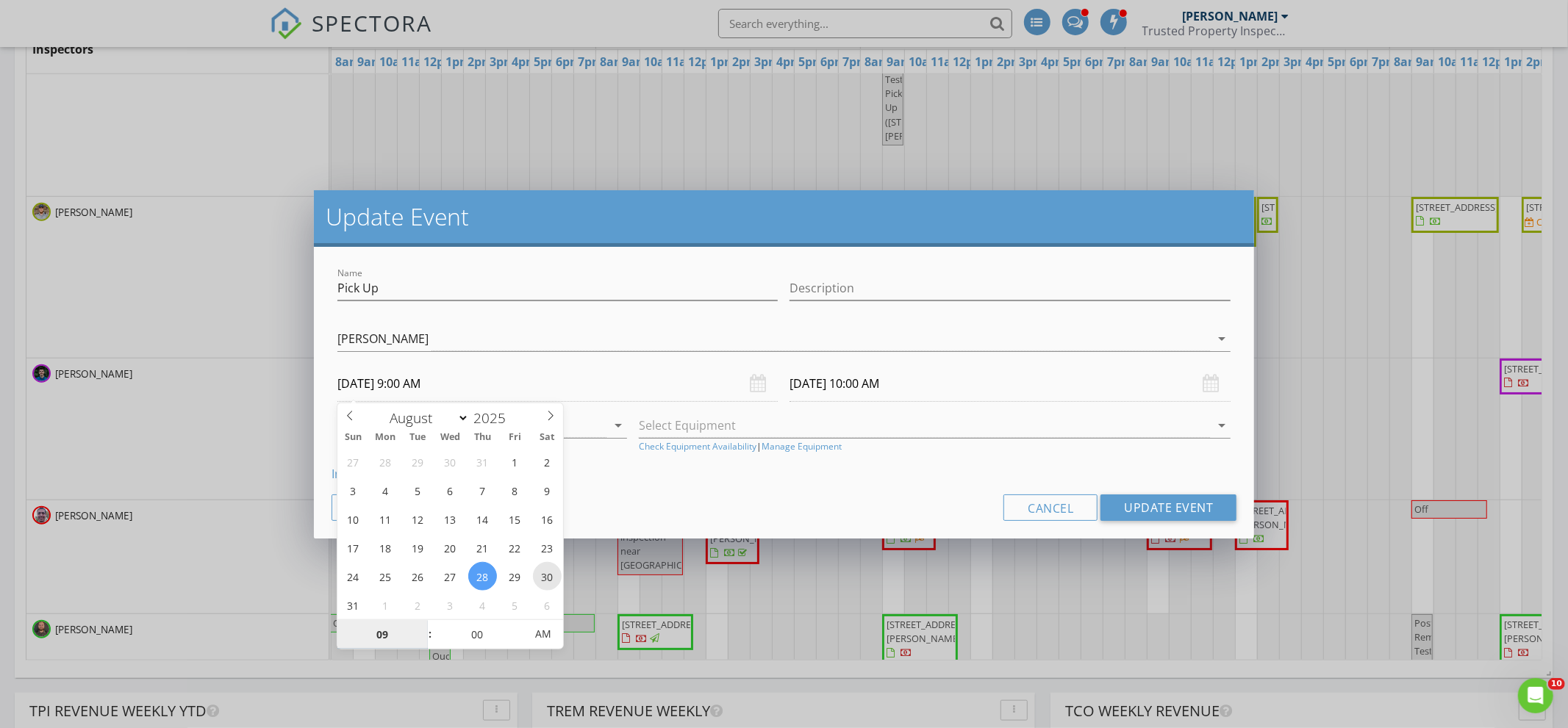
type input "08/30/2025 9:00 AM"
type input "08/30/2025 10:00 AM"
type input "10"
type input "08/30/2025 10:00 AM"
click at [420, 628] on span at bounding box center [423, 626] width 11 height 14
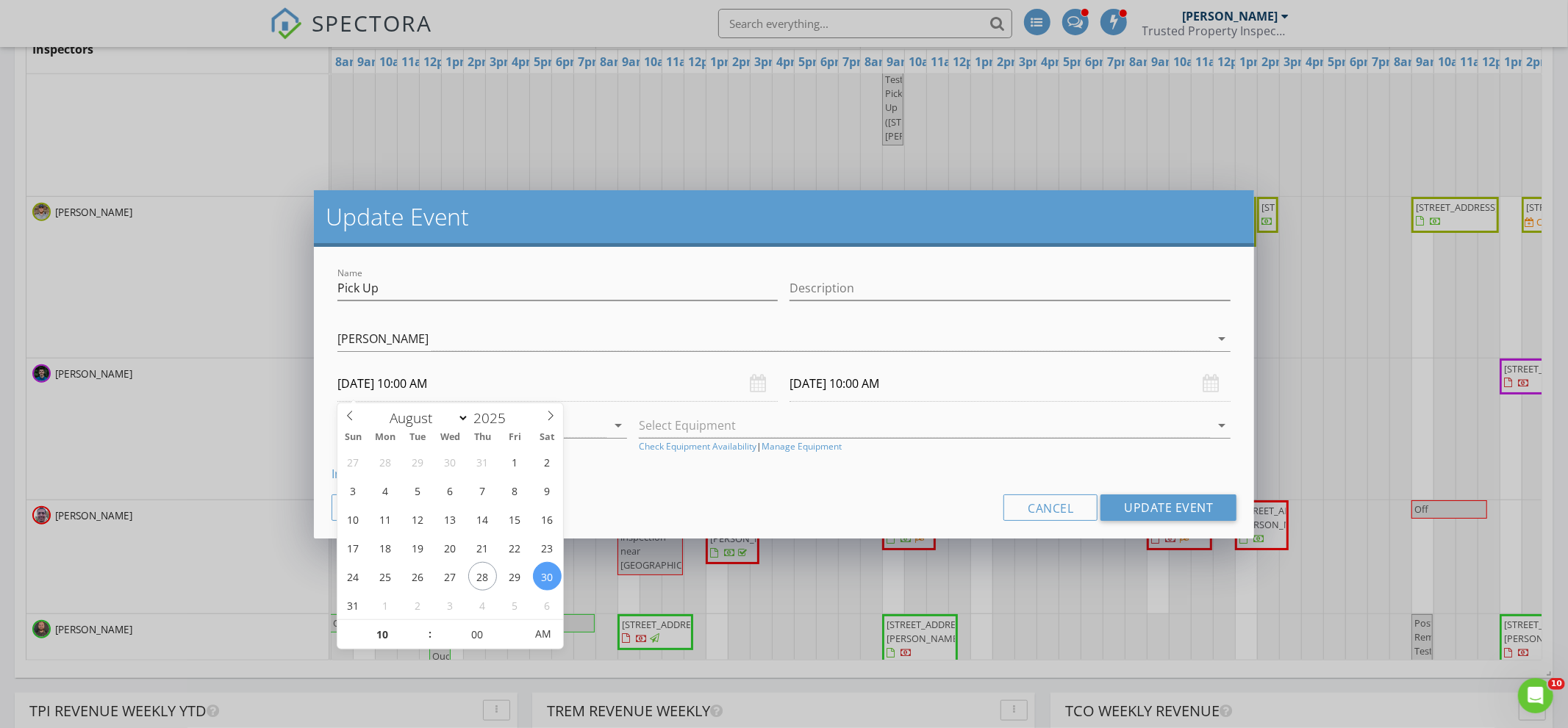
type input "08/30/2025 11:00 AM"
click at [840, 487] on div "Name Pick Up Description Michael Hasson Lucas Martin Kyle Boling Reece Iovine R…" at bounding box center [784, 393] width 941 height 291
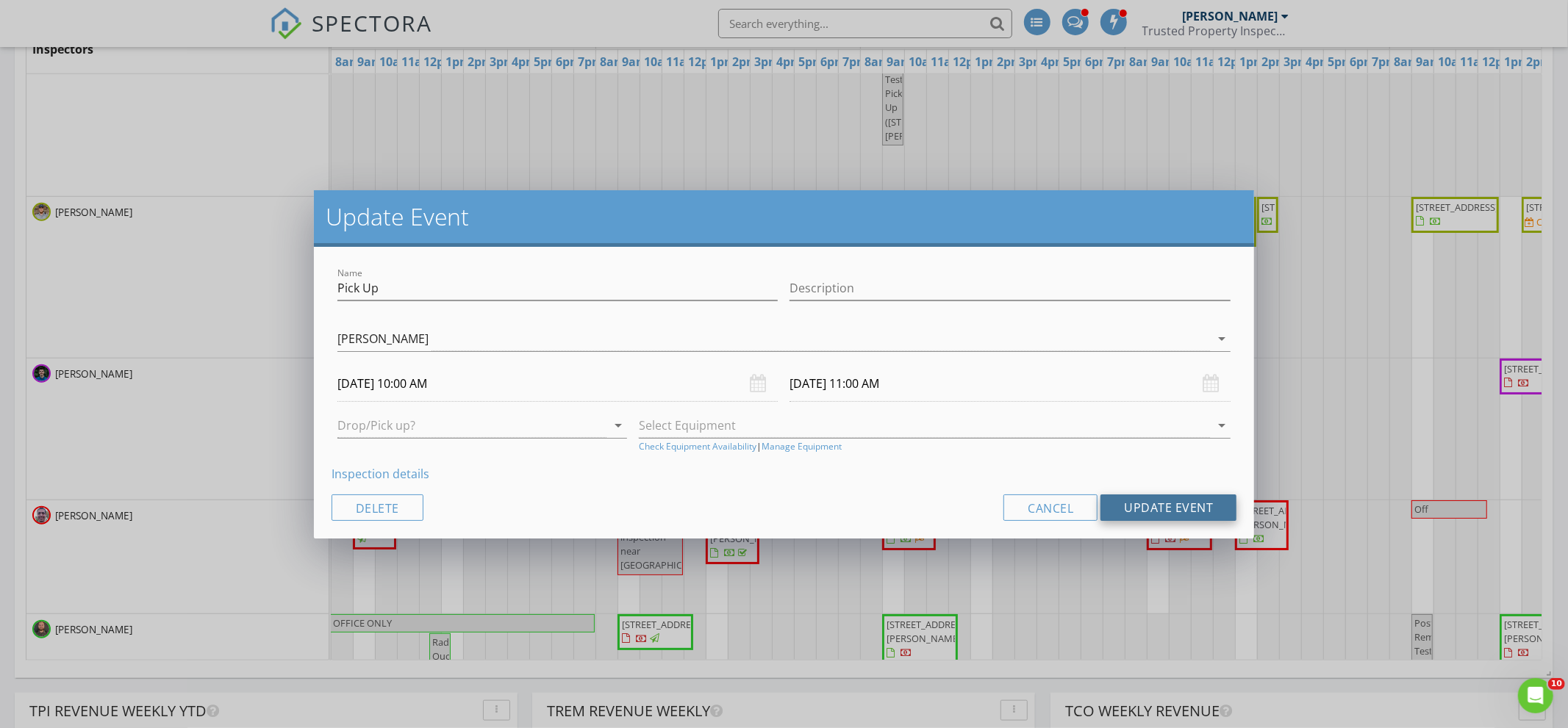
click at [1171, 500] on button "Update Event" at bounding box center [1168, 508] width 136 height 27
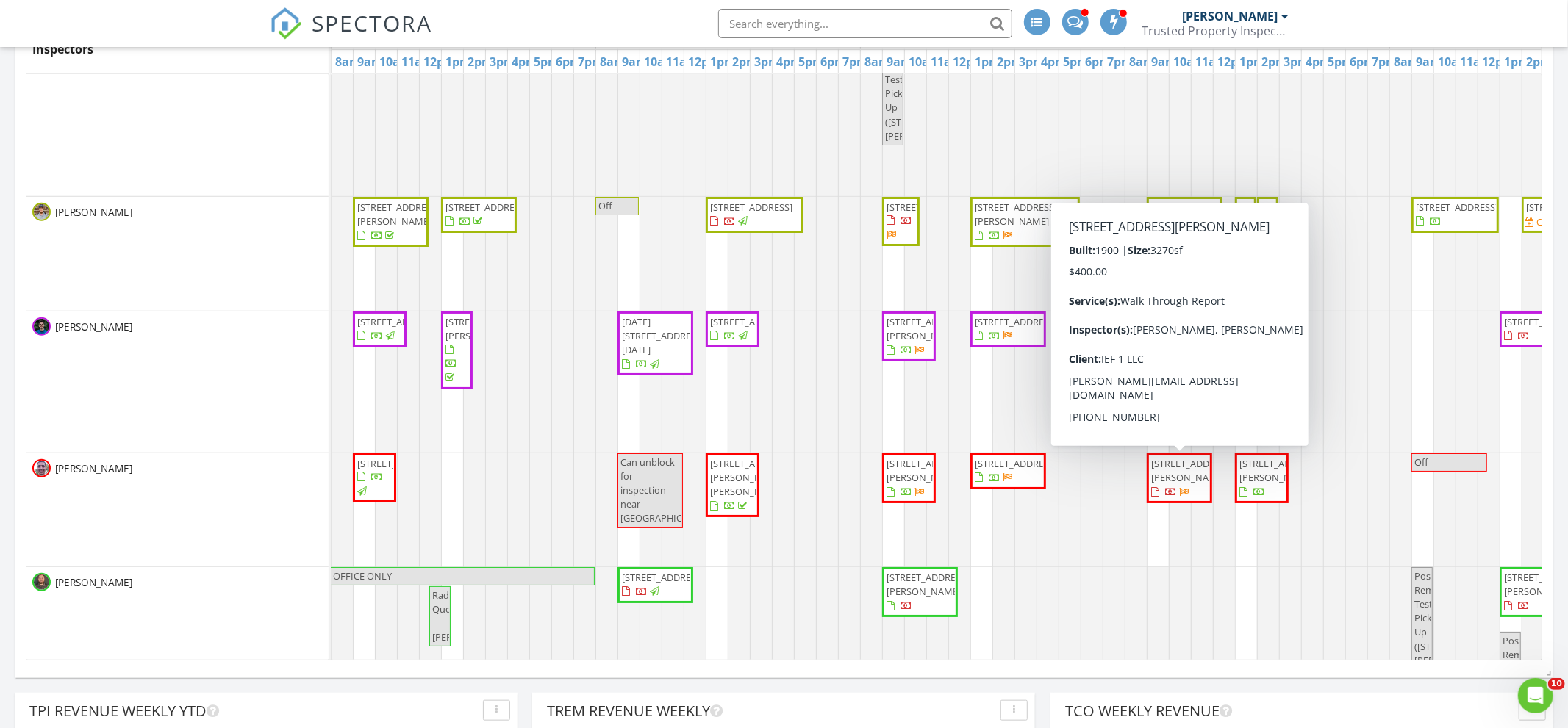
click at [1197, 487] on span "33 Hamilton Park, Columbus 43203" at bounding box center [1179, 478] width 59 height 43
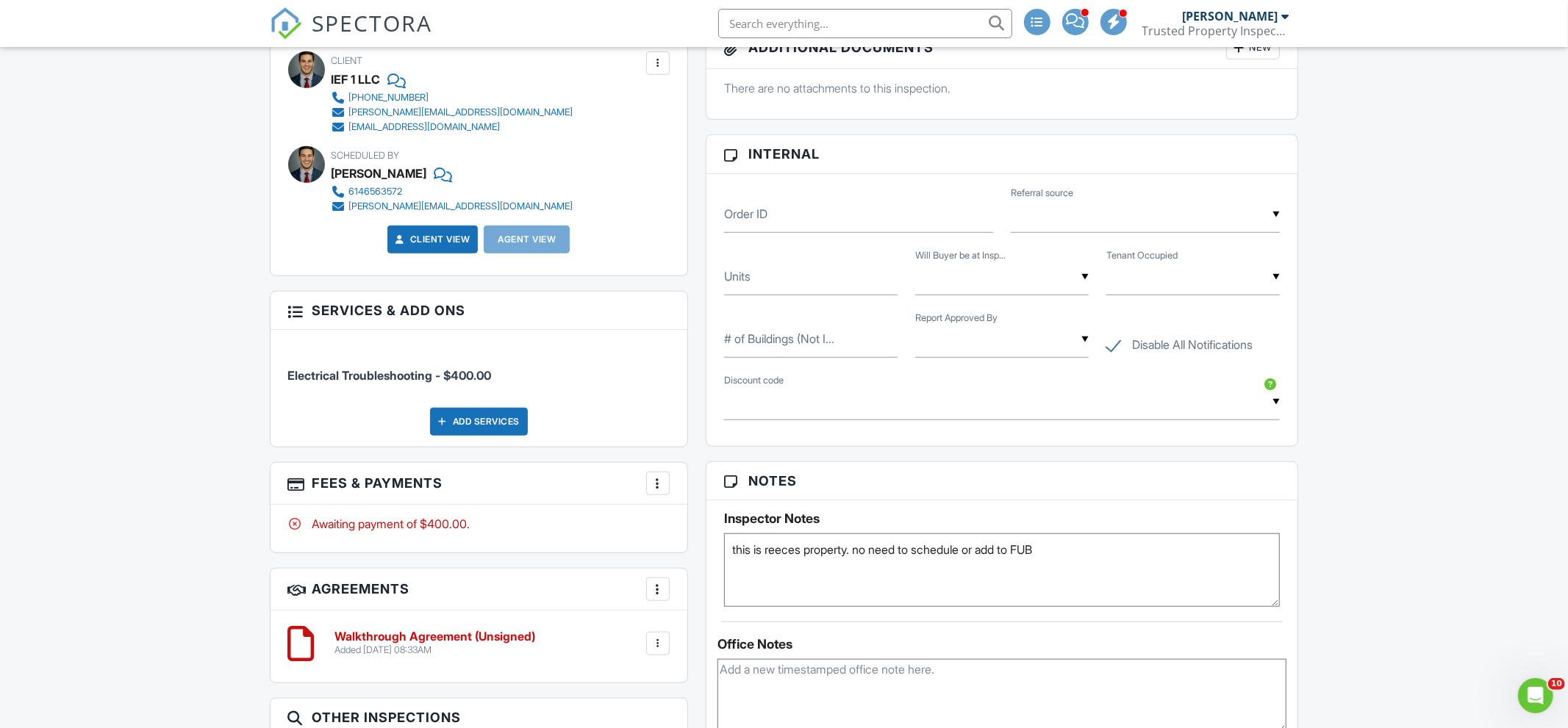
scroll to position [781, 0]
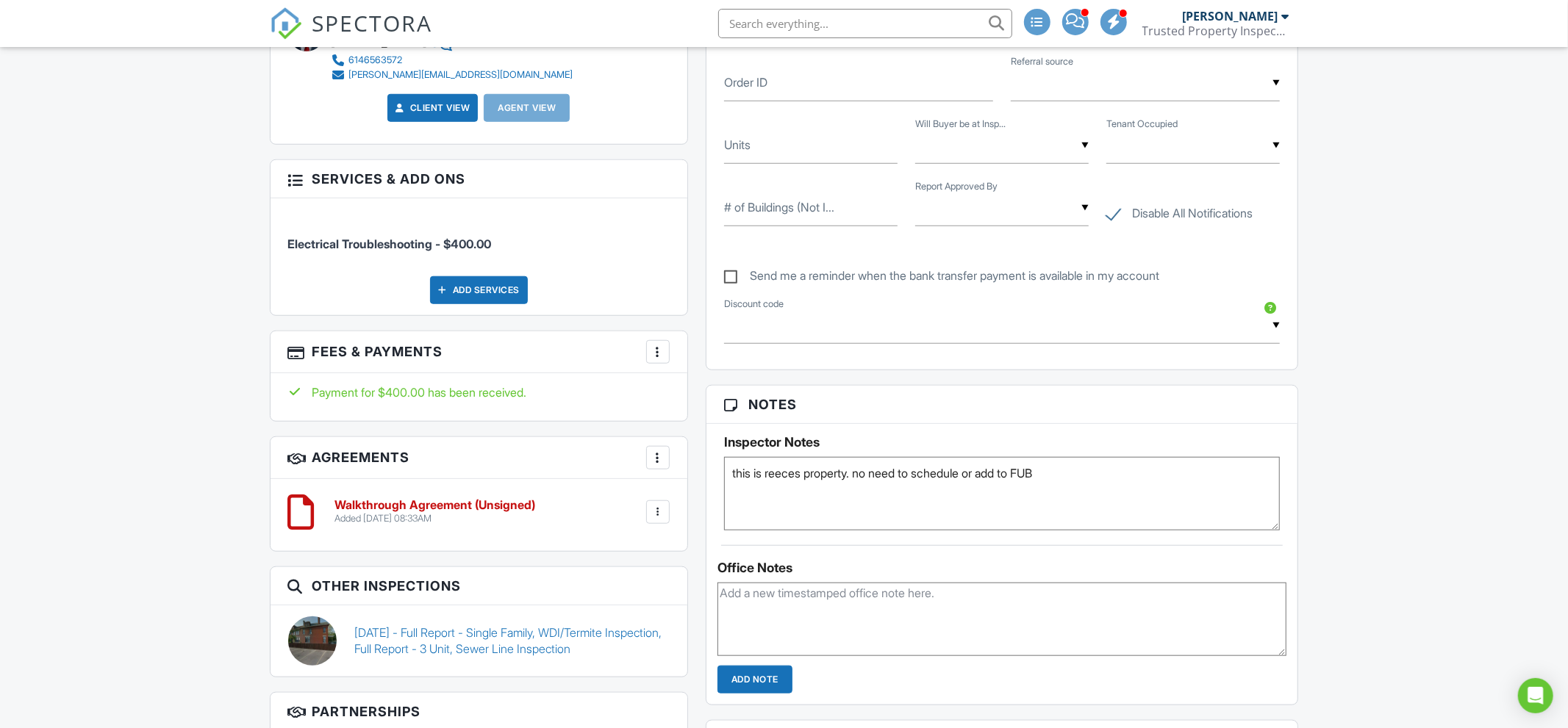
click at [655, 522] on div at bounding box center [657, 512] width 24 height 24
click at [626, 509] on div "Walkthrough Agreement (Unsigned) Added [DATE] 08:33AM Edit File [GEOGRAPHIC_DAT…" at bounding box center [498, 512] width 343 height 26
click at [657, 512] on div at bounding box center [657, 512] width 14 height 14
click at [631, 635] on li "Delete" at bounding box center [618, 626] width 83 height 36
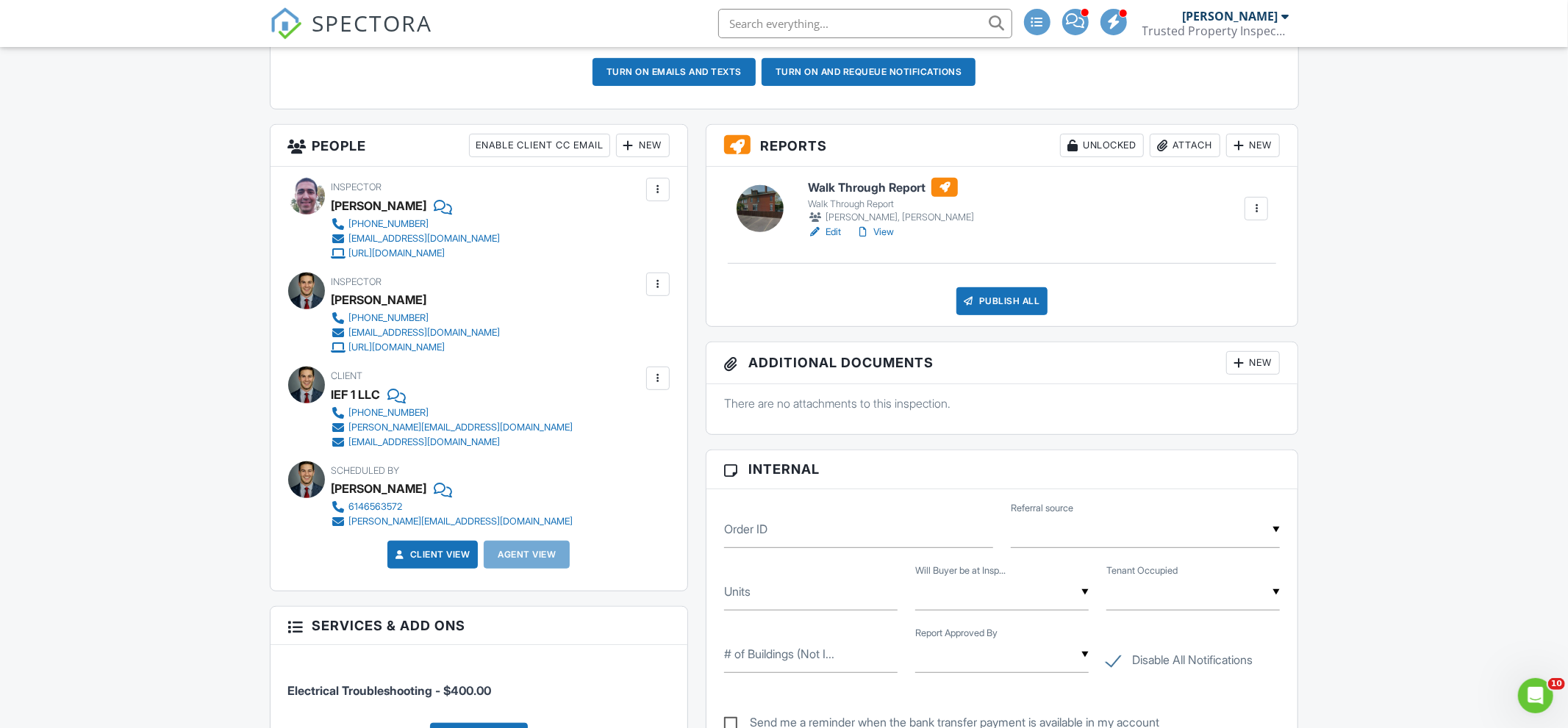
scroll to position [466, 0]
